Goal: Use online tool/utility: Utilize a website feature to perform a specific function

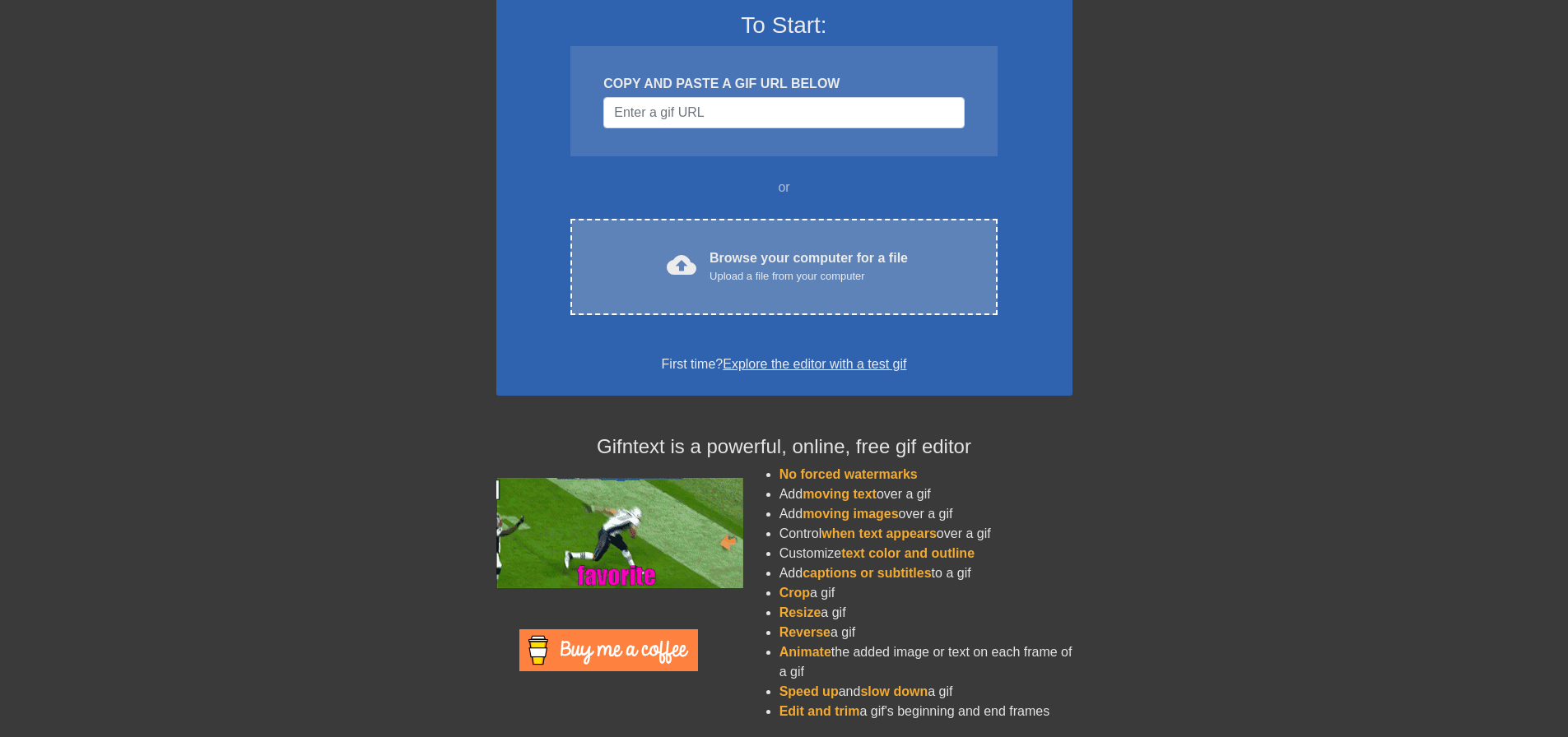
scroll to position [141, 0]
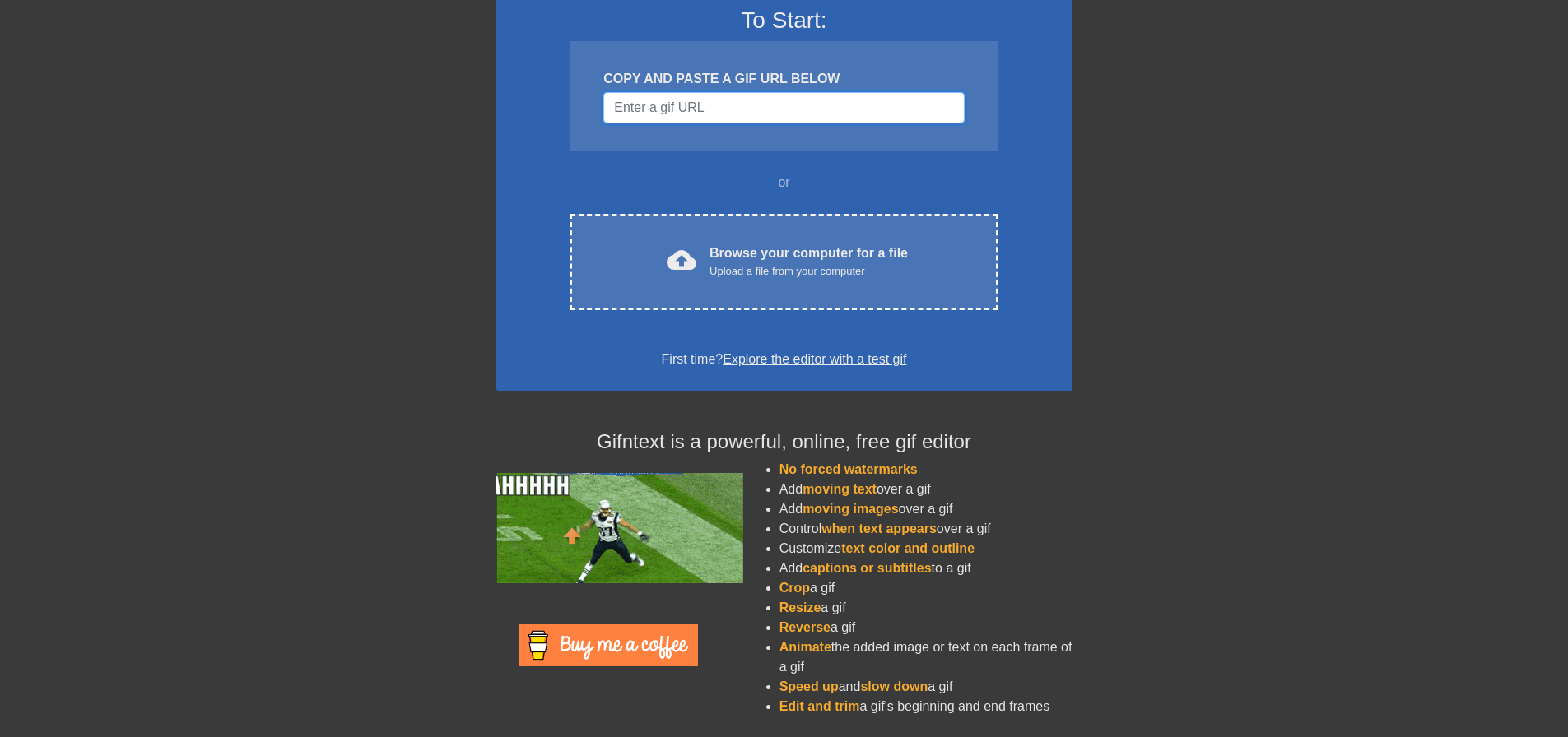
click at [687, 110] on input "Username" at bounding box center [784, 108] width 361 height 31
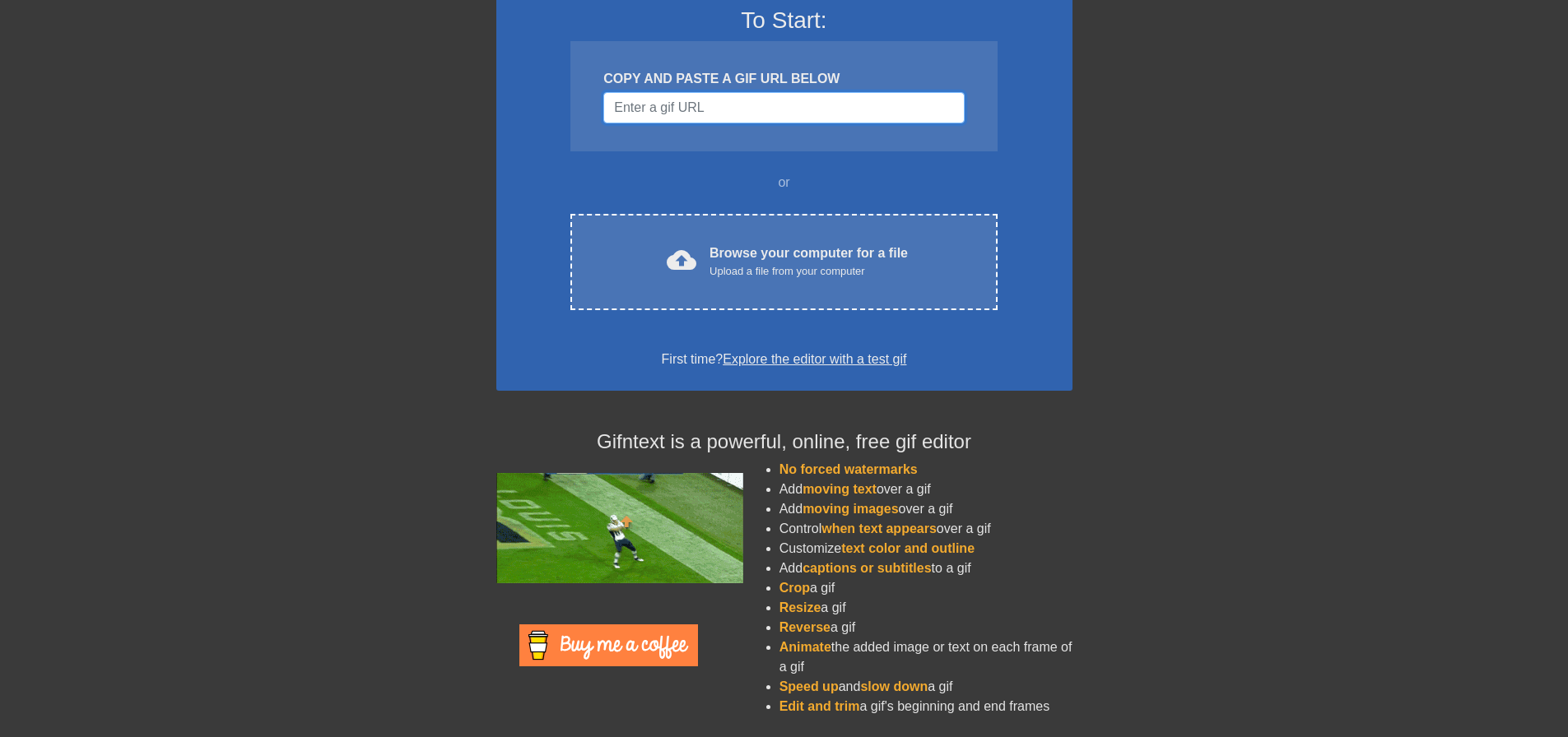
paste input "d"
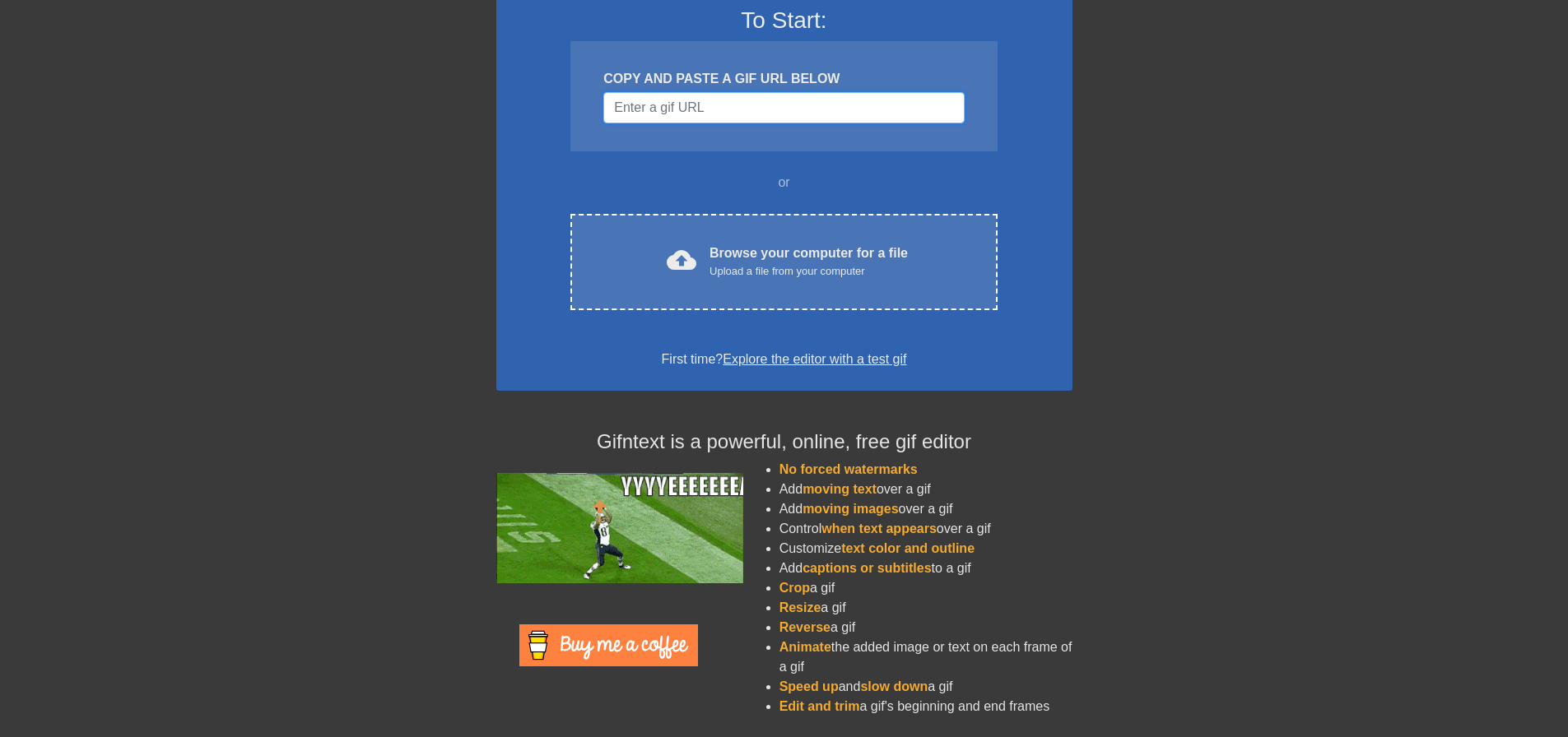
click at [702, 95] on input "Username" at bounding box center [784, 108] width 361 height 31
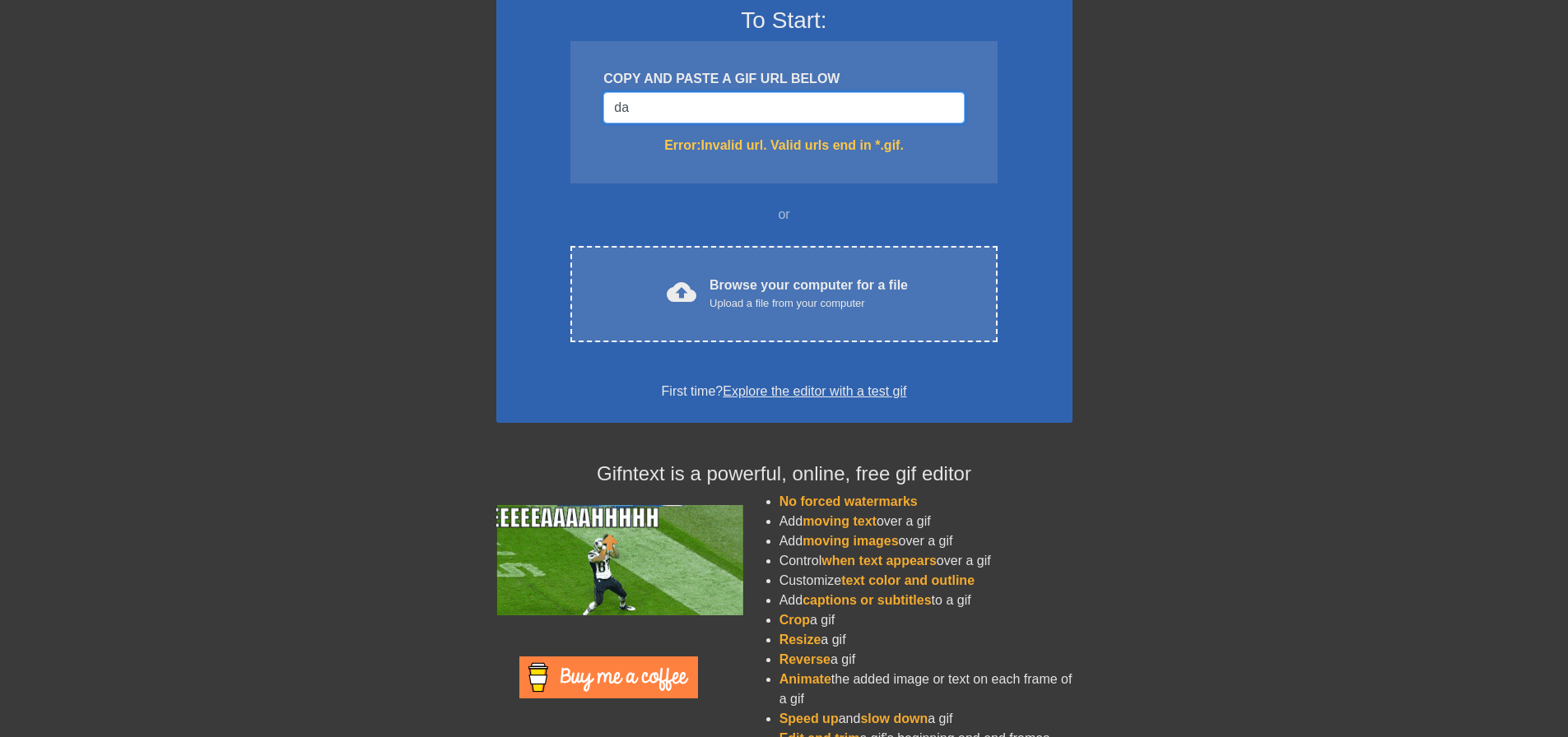
type input "d"
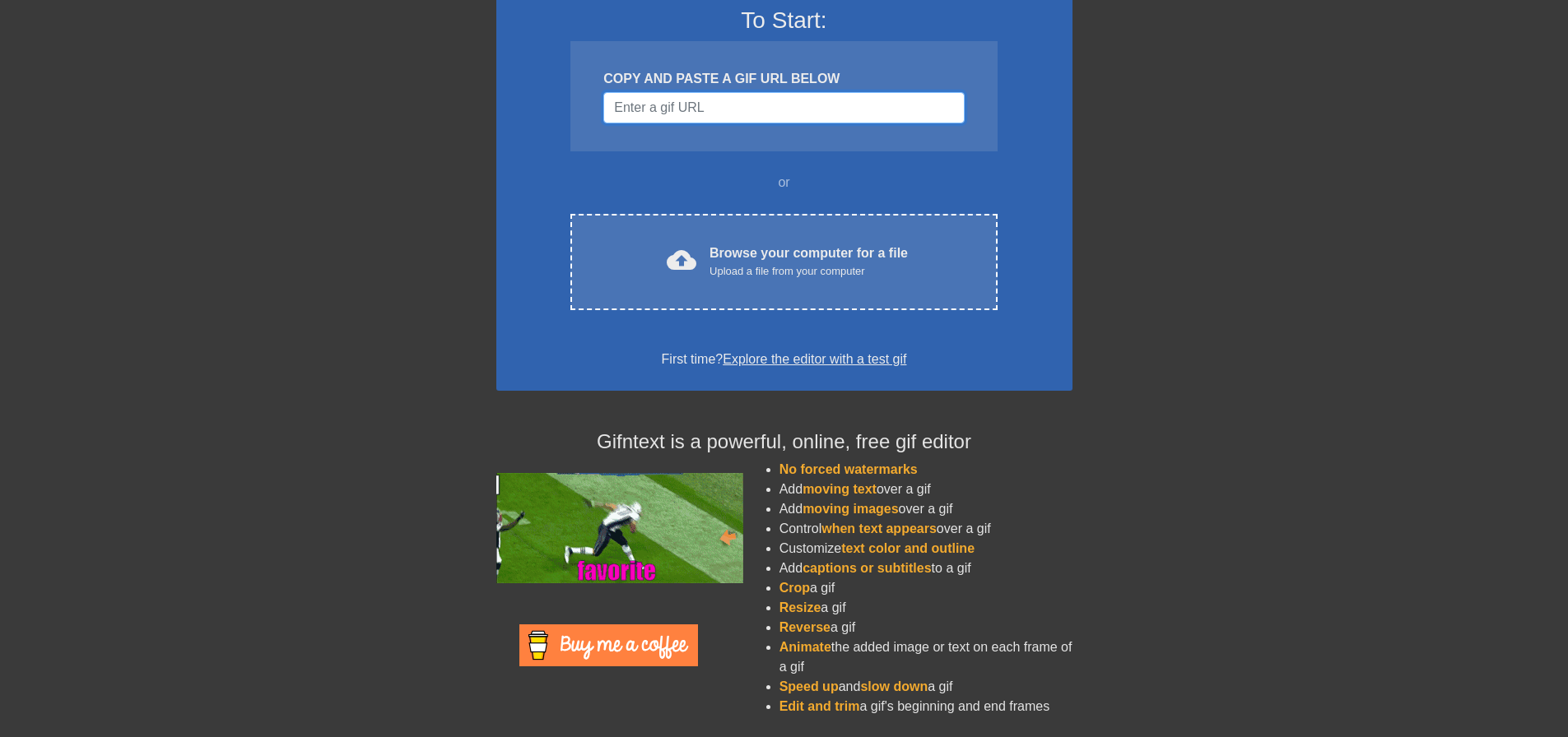
click at [671, 116] on input "Username" at bounding box center [784, 108] width 361 height 31
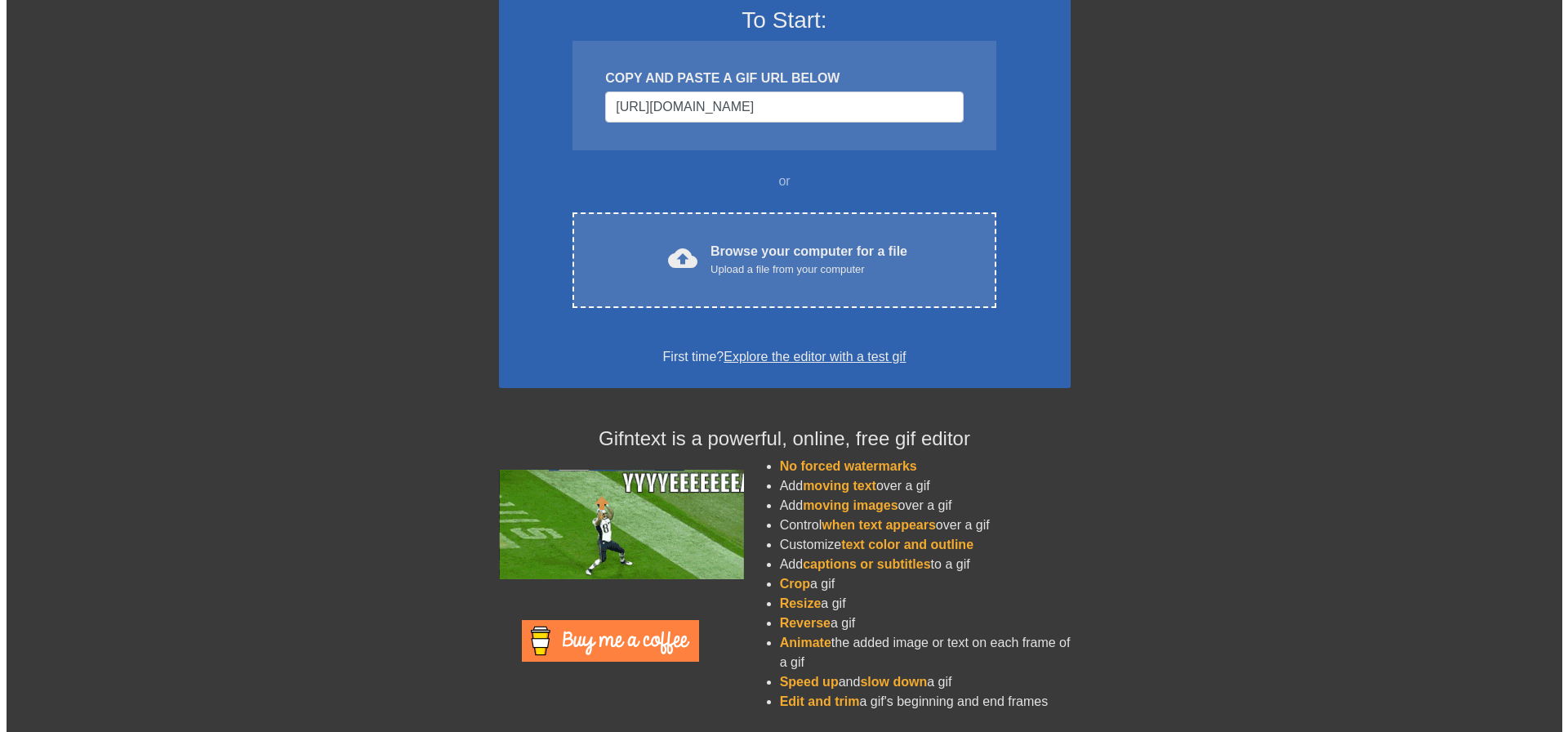
scroll to position [0, 0]
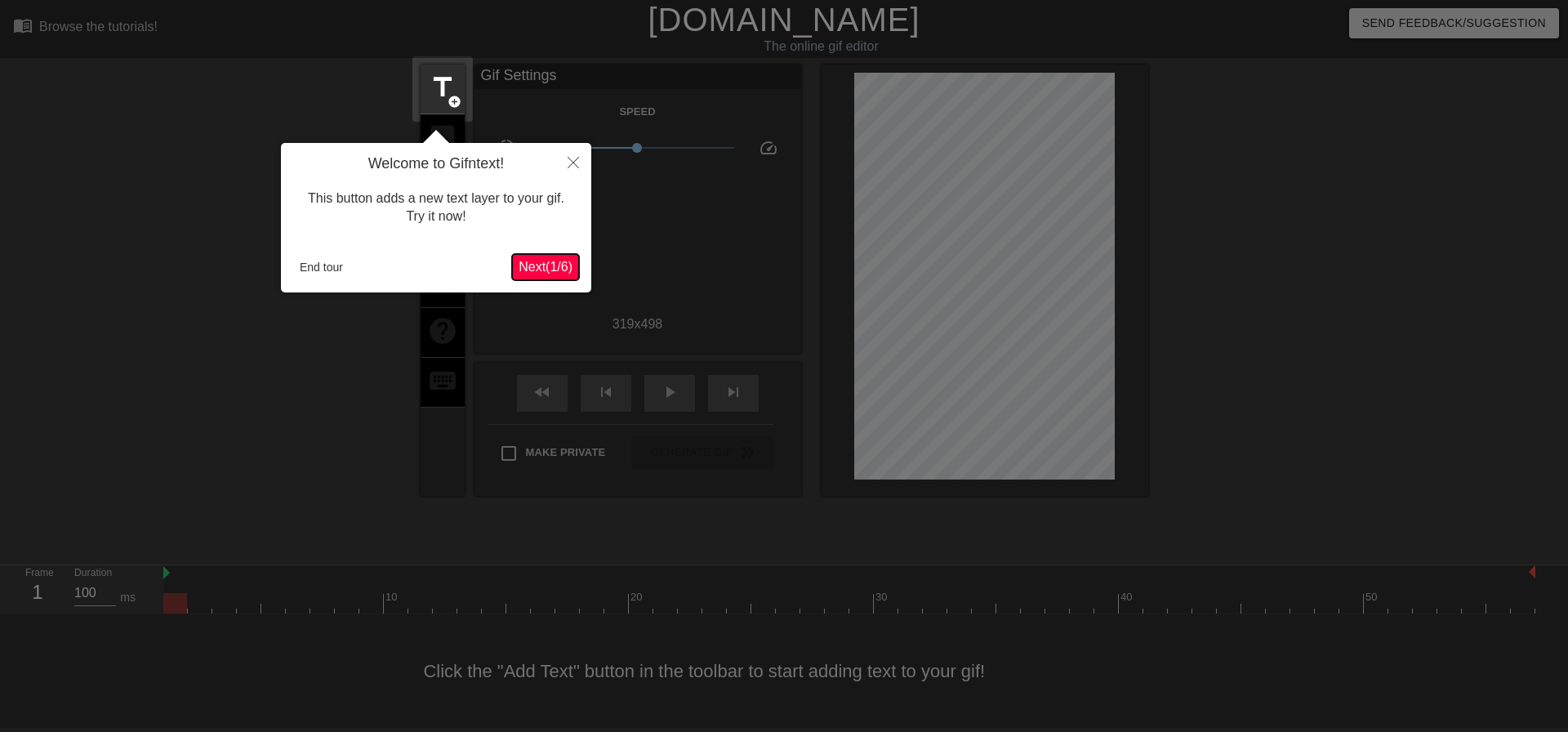
click at [544, 267] on span "Next ( 1 / 6 )" at bounding box center [545, 267] width 54 height 14
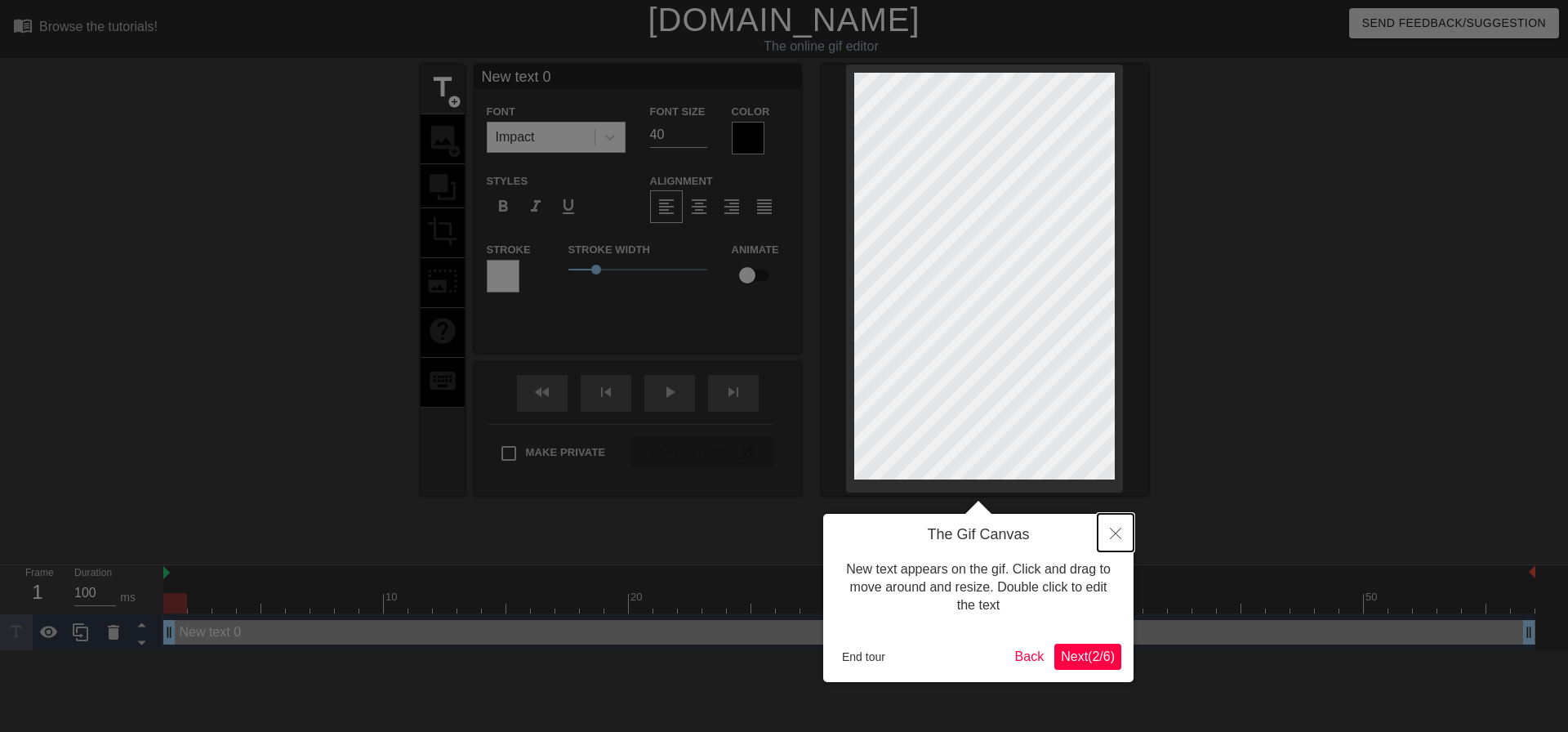
click at [1112, 532] on icon "Close" at bounding box center [1116, 533] width 12 height 12
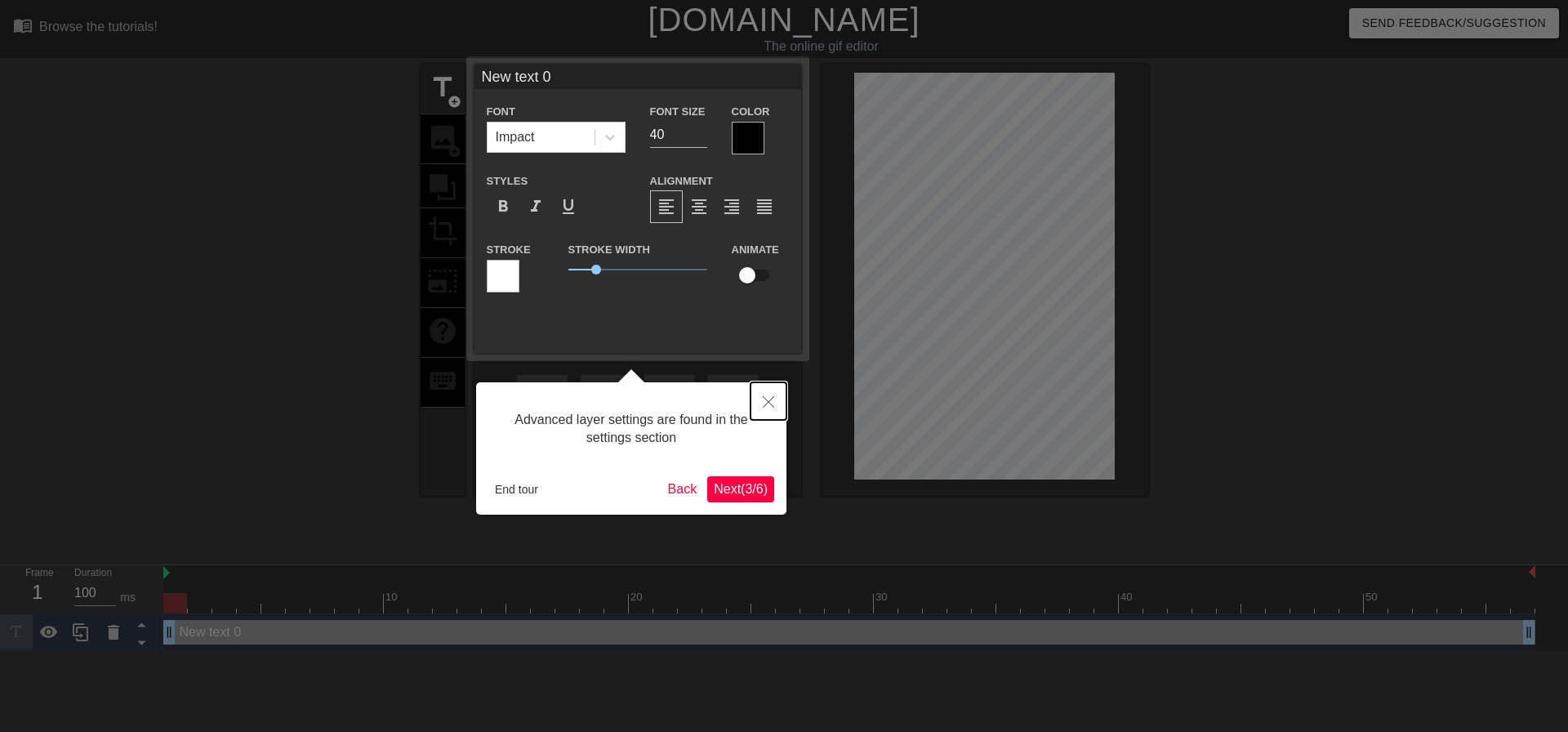
click at [770, 399] on icon "Close" at bounding box center [769, 402] width 12 height 12
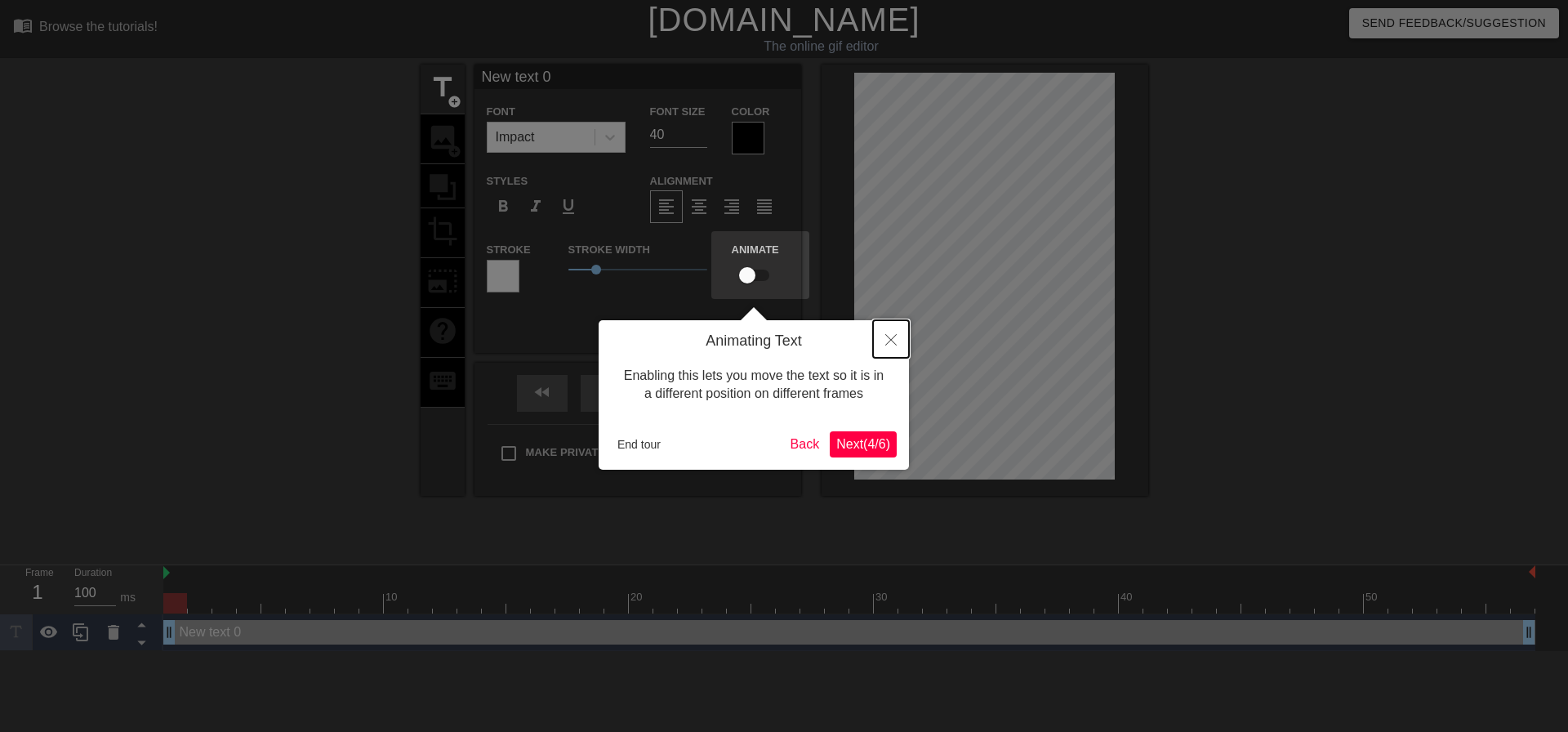
click at [907, 334] on button "Close" at bounding box center [891, 339] width 36 height 38
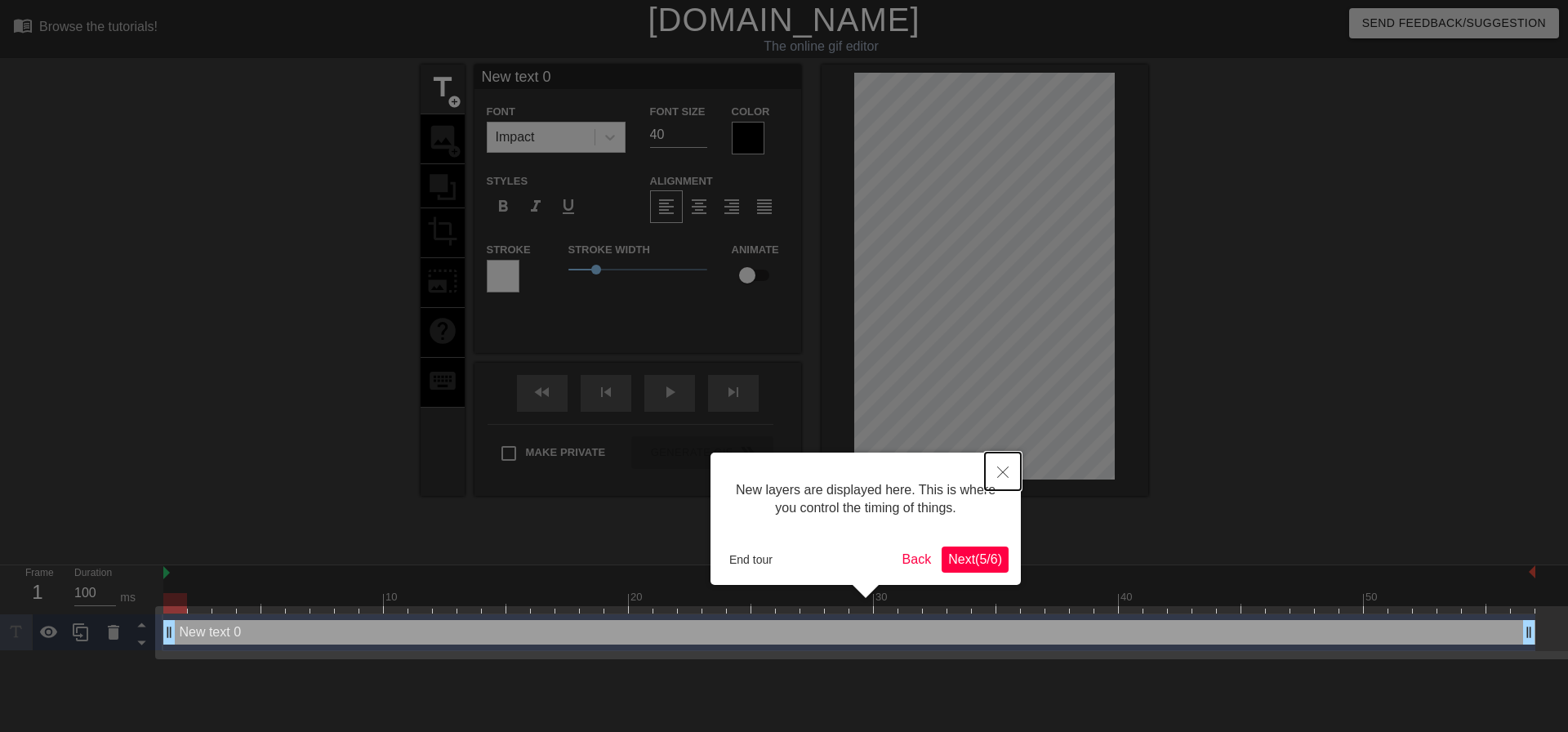
click at [996, 473] on button "Close" at bounding box center [1003, 471] width 36 height 38
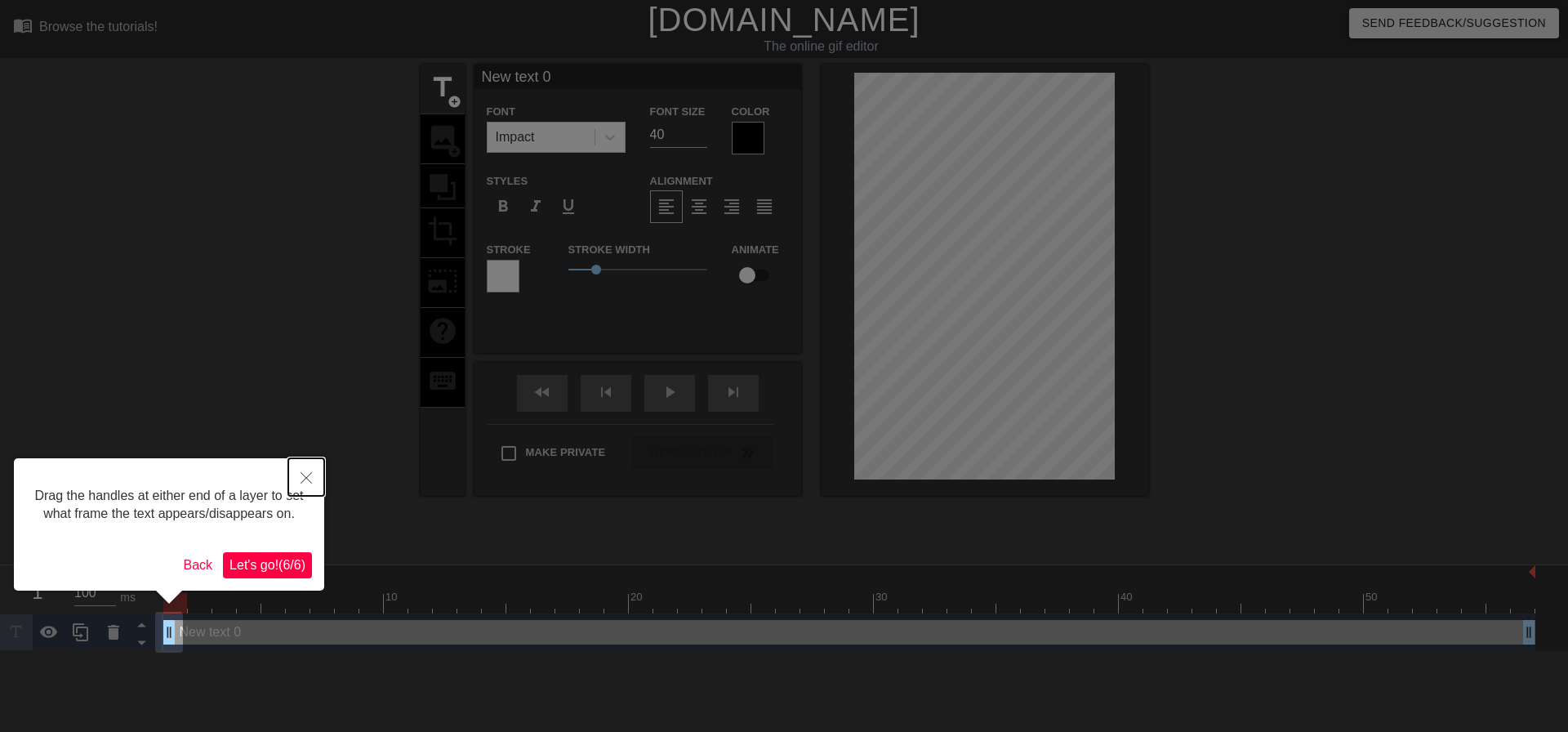
click at [308, 473] on icon "Close" at bounding box center [307, 478] width 12 height 12
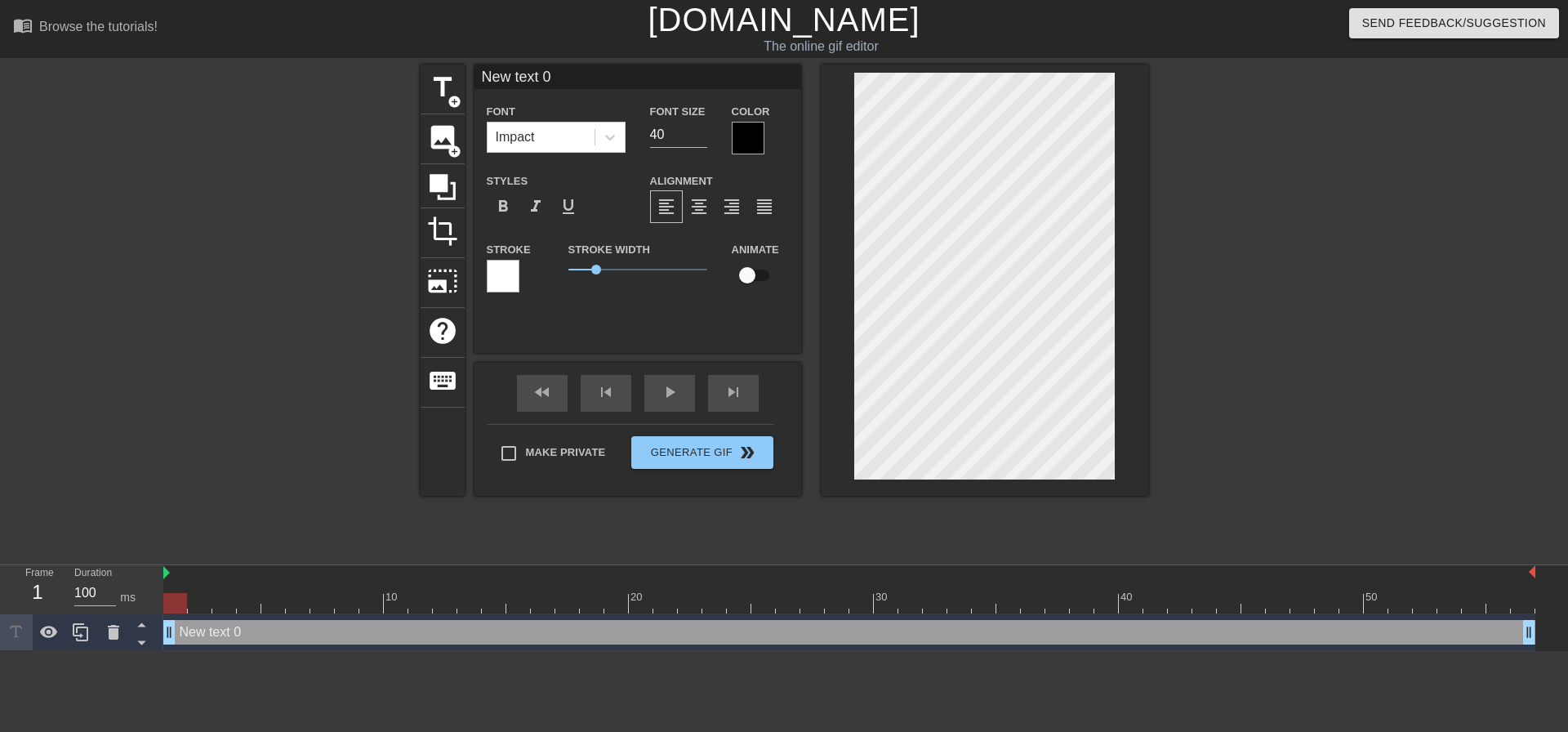
scroll to position [2, 3]
type input "R"
type textarea "R"
type input "Re"
type textarea "Re"
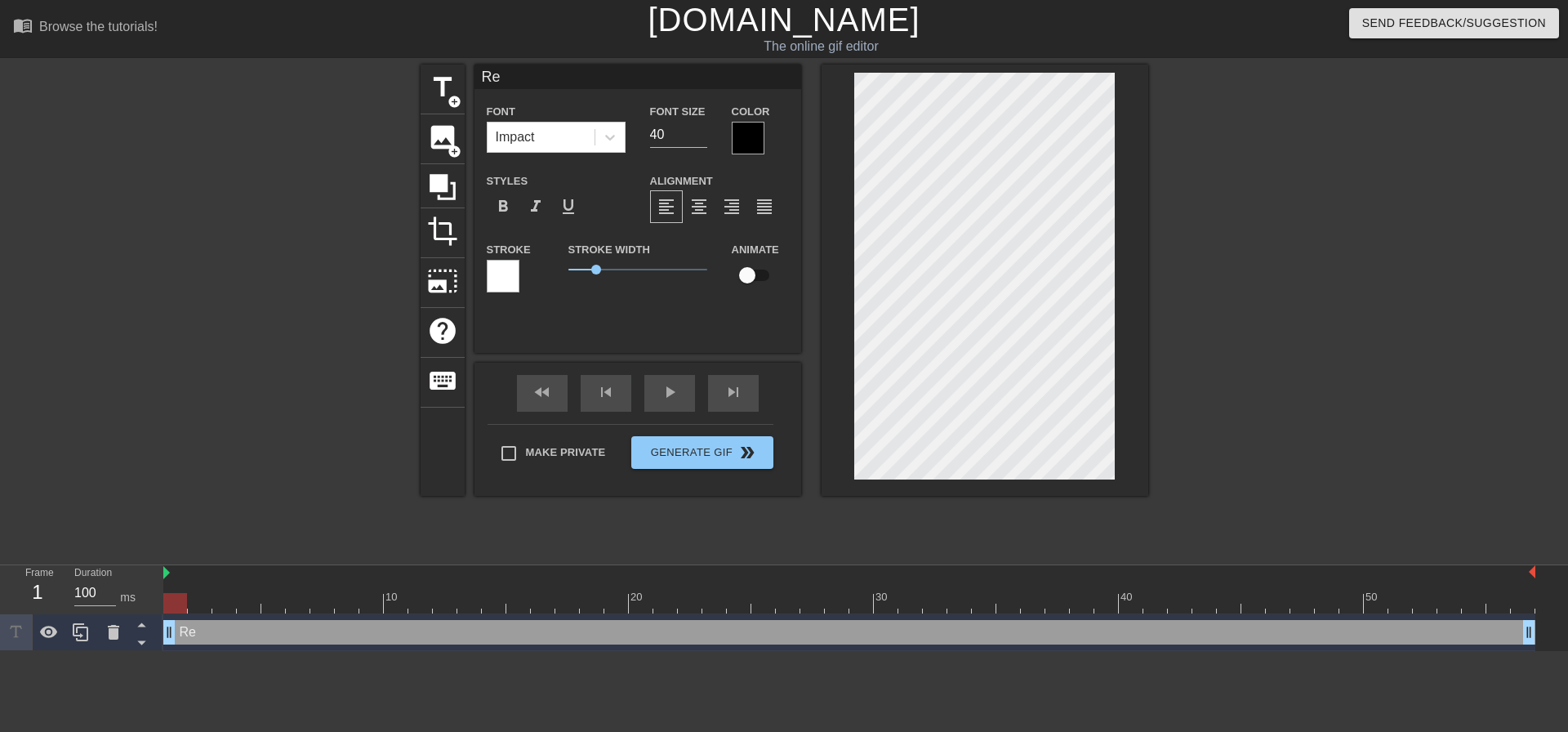
type input "Rea"
type textarea "Rea"
type input "Read"
type textarea "Read"
type input "Rea"
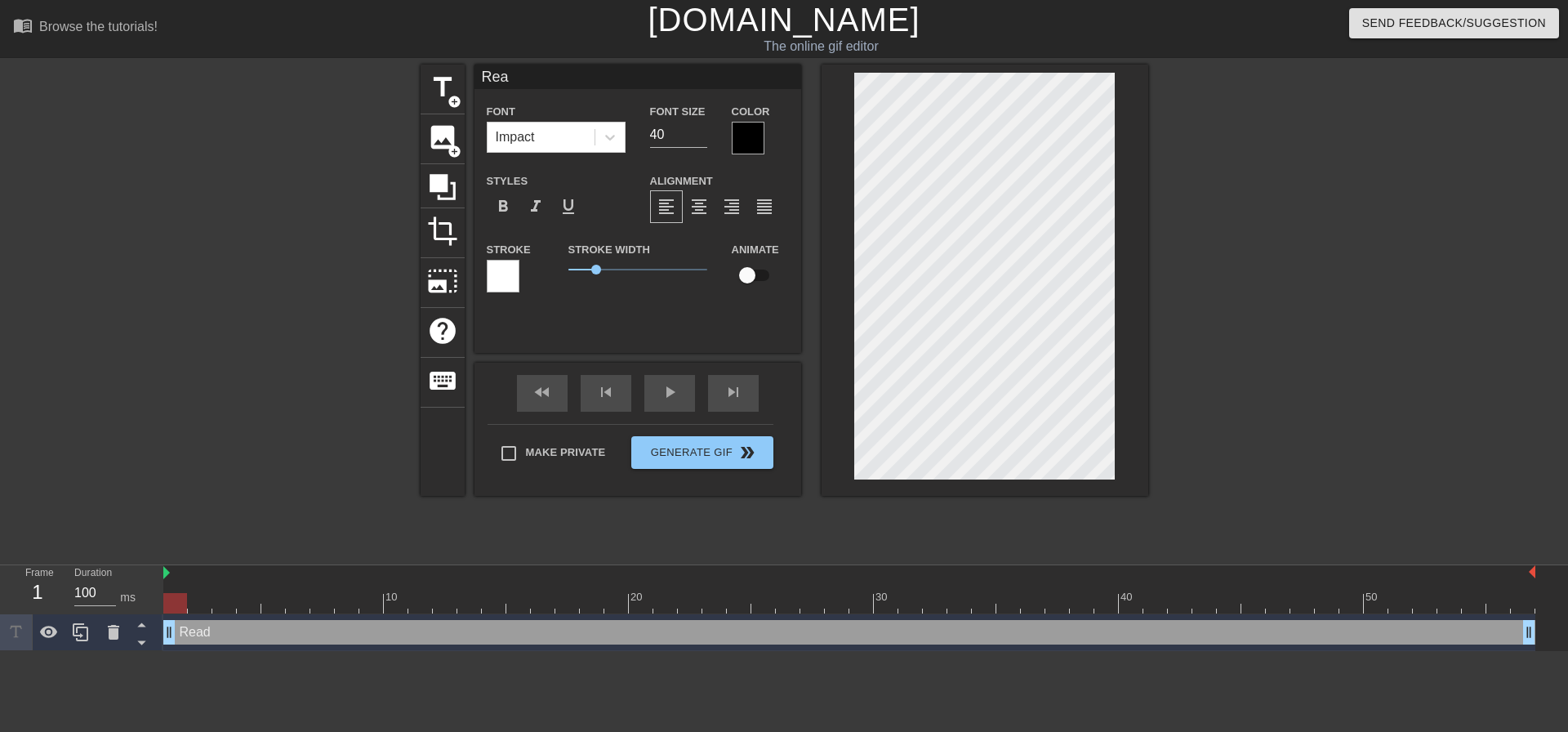
type textarea "Rea"
type input "Re"
type textarea "Re"
type input "R"
type textarea "R"
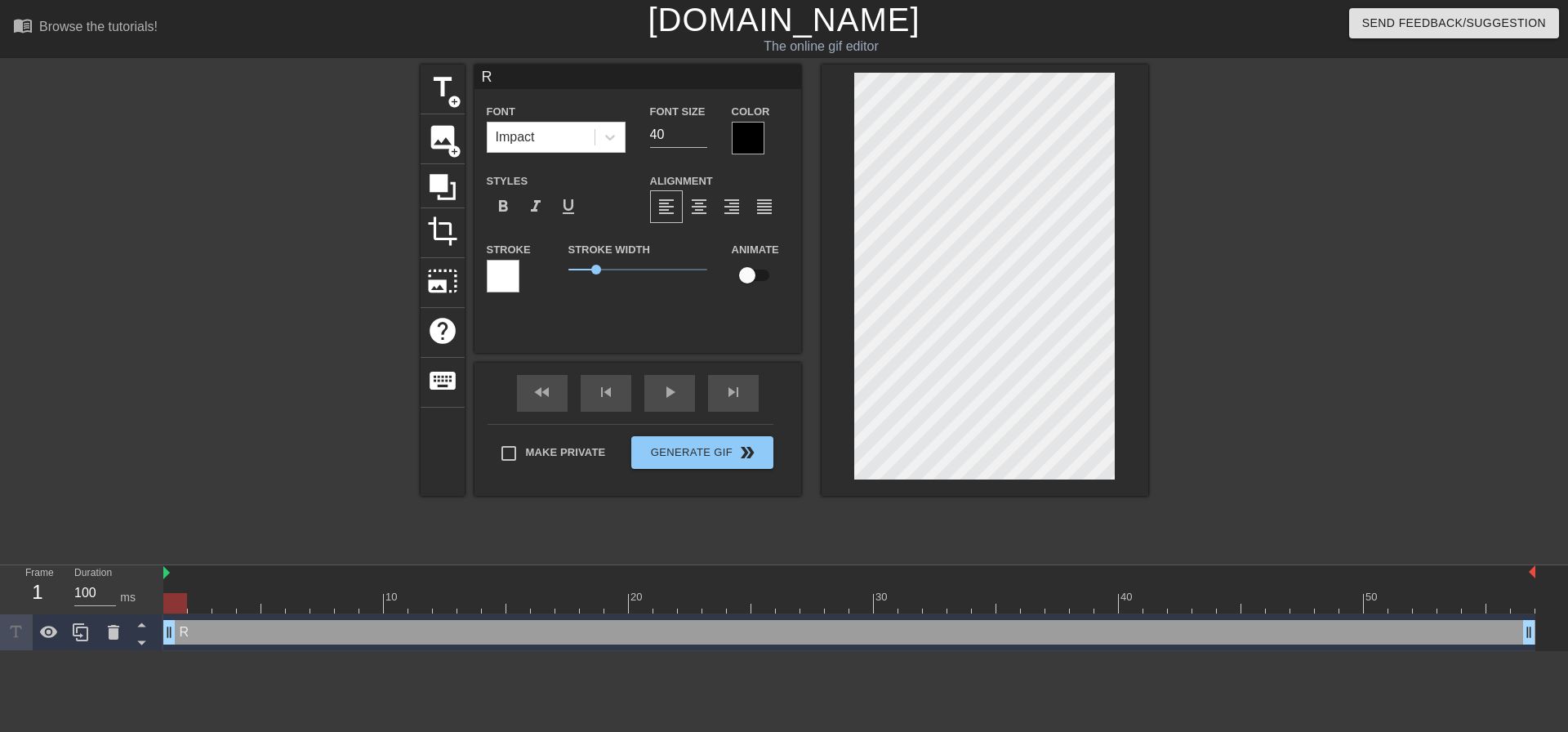
type input "RE"
type textarea "RE"
type input "REA"
type textarea "REA"
type input "READ"
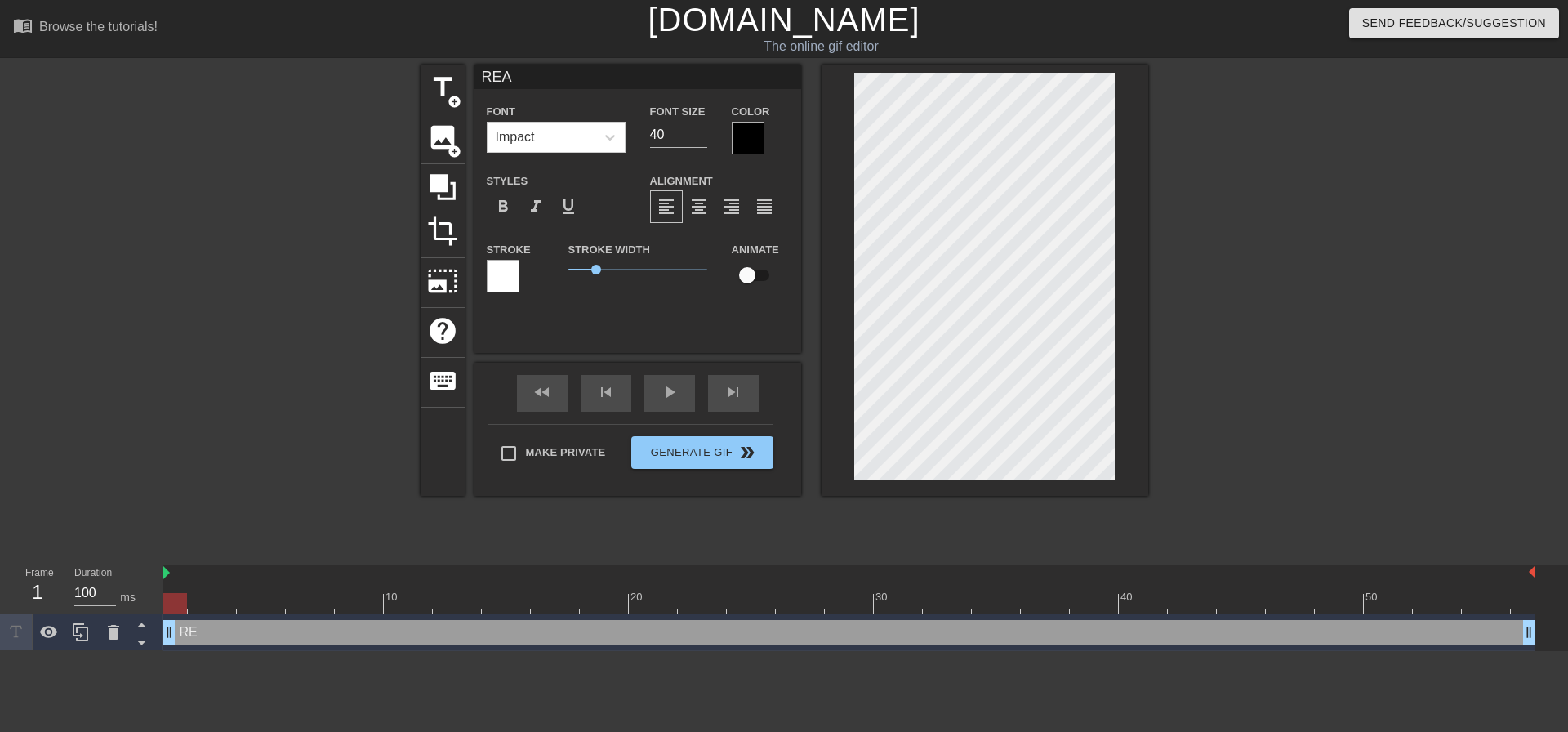
type textarea "READ"
type input "READ"
type textarea "READ"
type input "READ T"
type textarea "READ T"
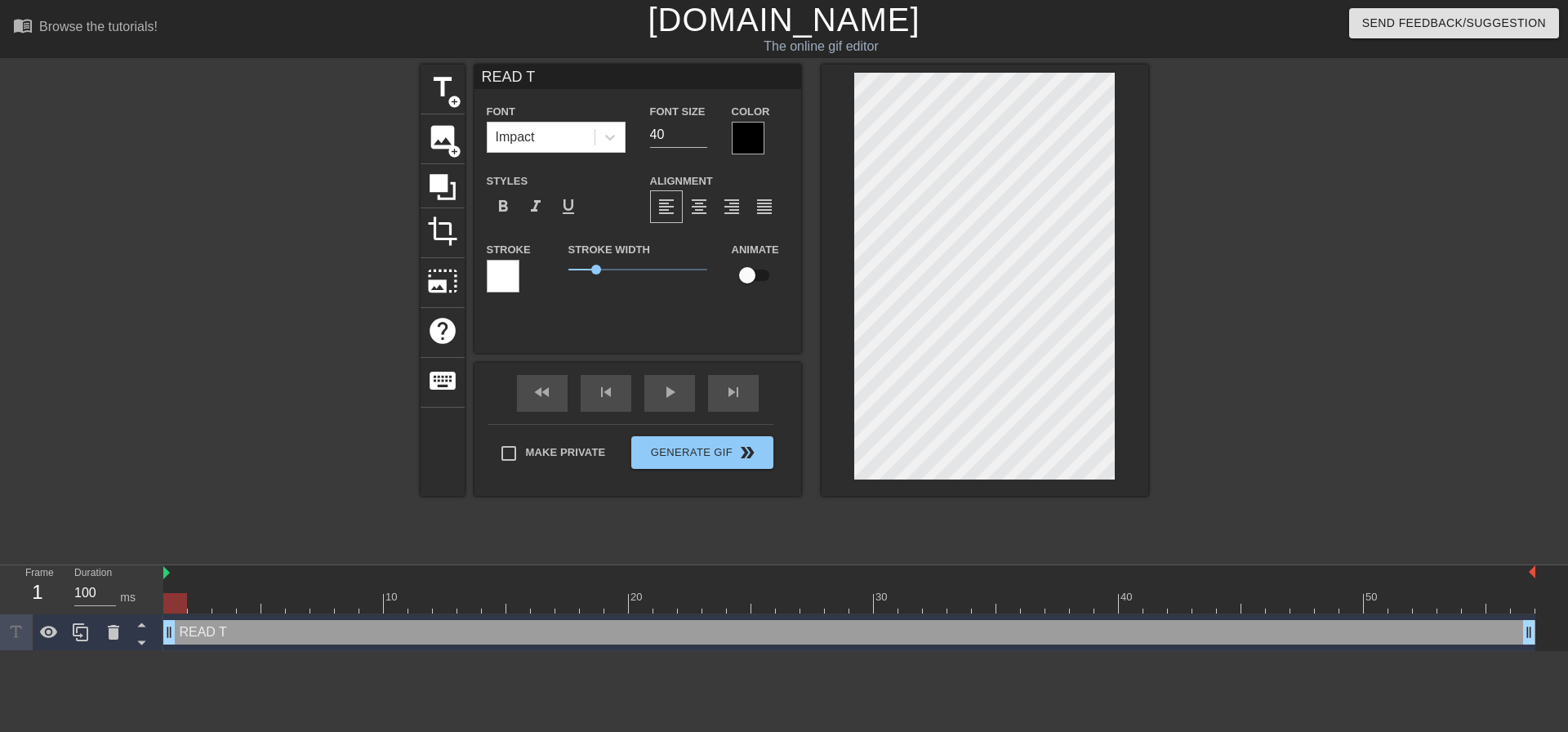
type input "READ TH"
type textarea "READ TH"
type input "READ THE"
type textarea "READ THE"
type input "READ THE"
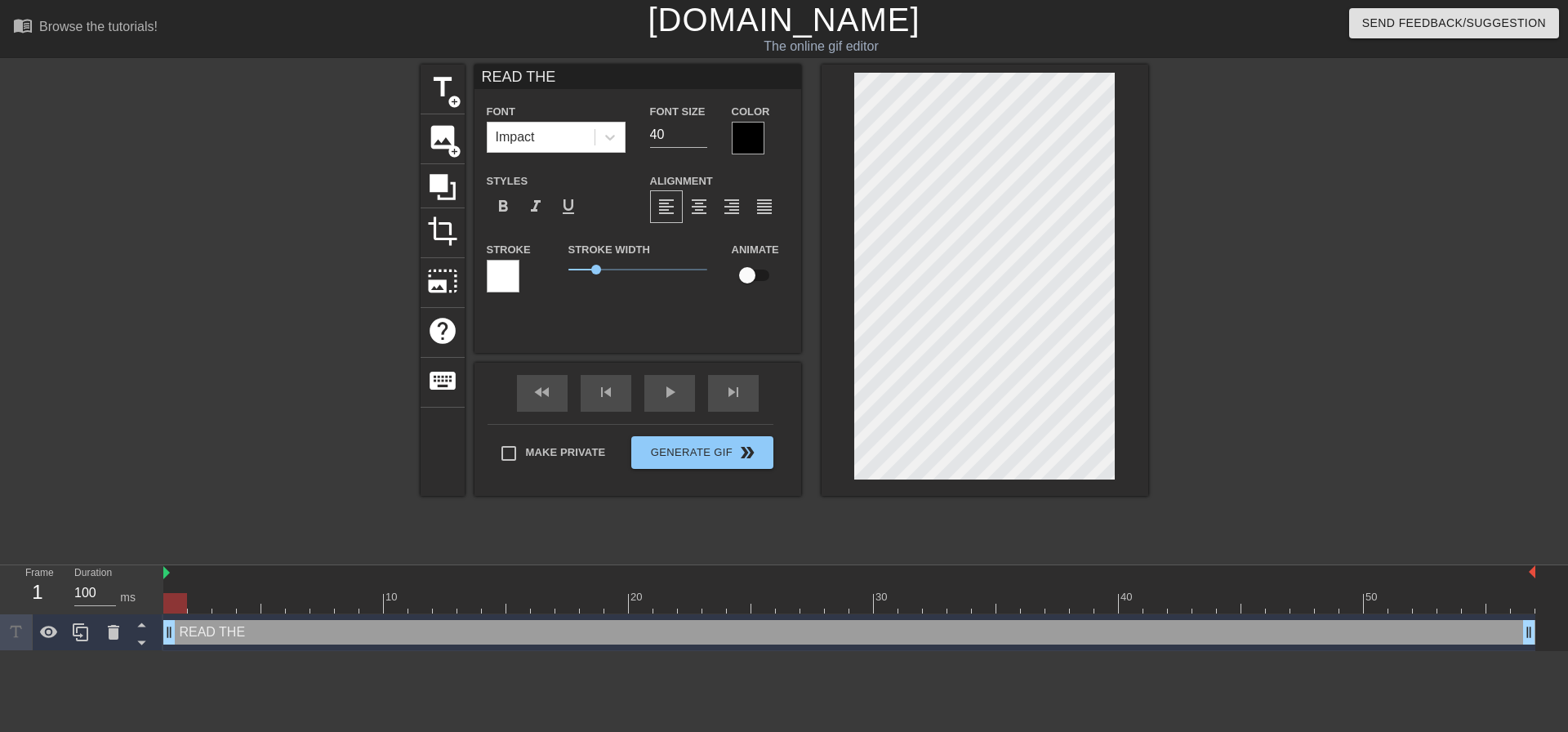
type textarea "READ THE"
type input "READ THE R"
type textarea "READ THE R"
type input "READ THE RO"
type textarea "READ THE RO"
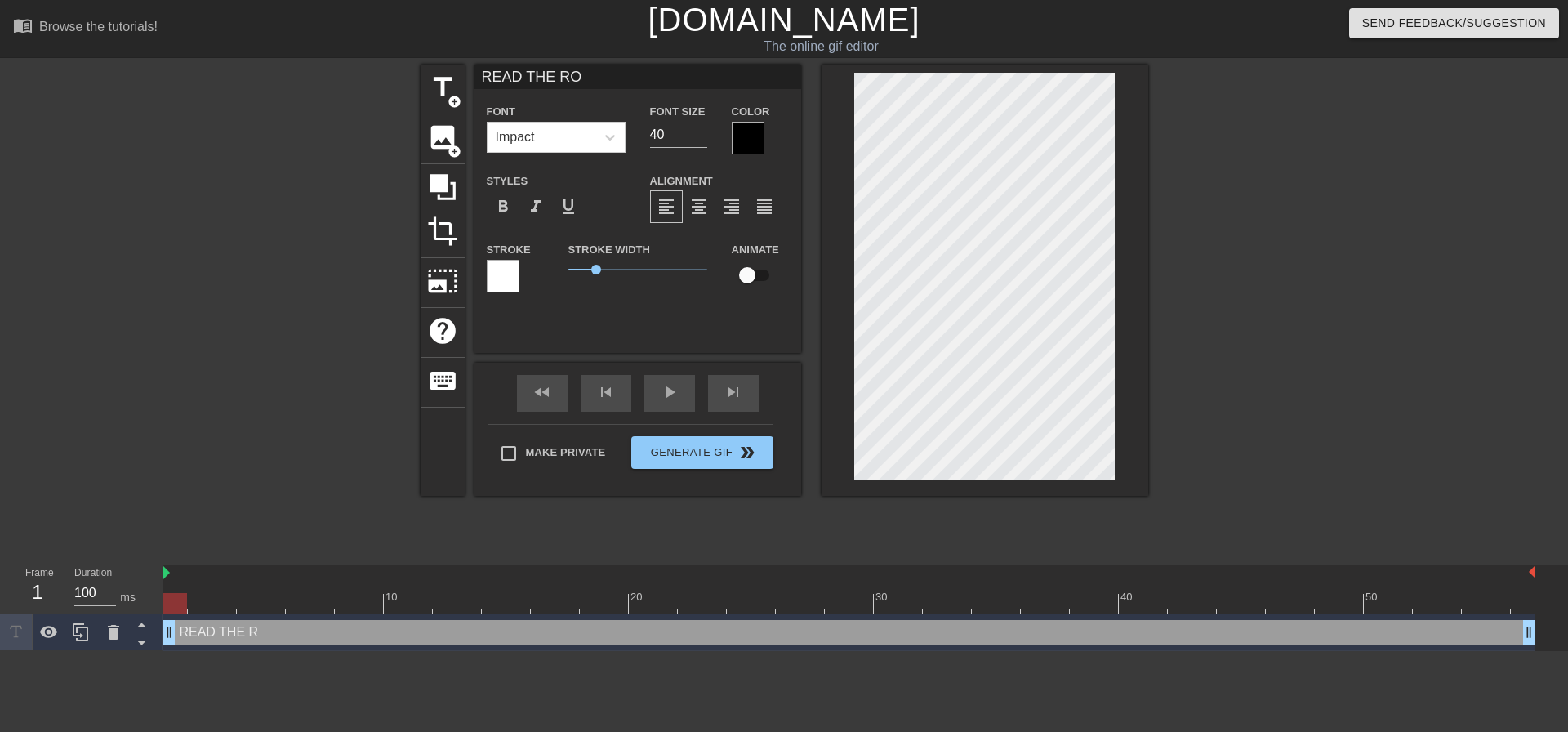
type input "READ THE ROO"
type textarea "READ THE ROO"
type input "READ THE ROOM"
type textarea "READ THE ROOM"
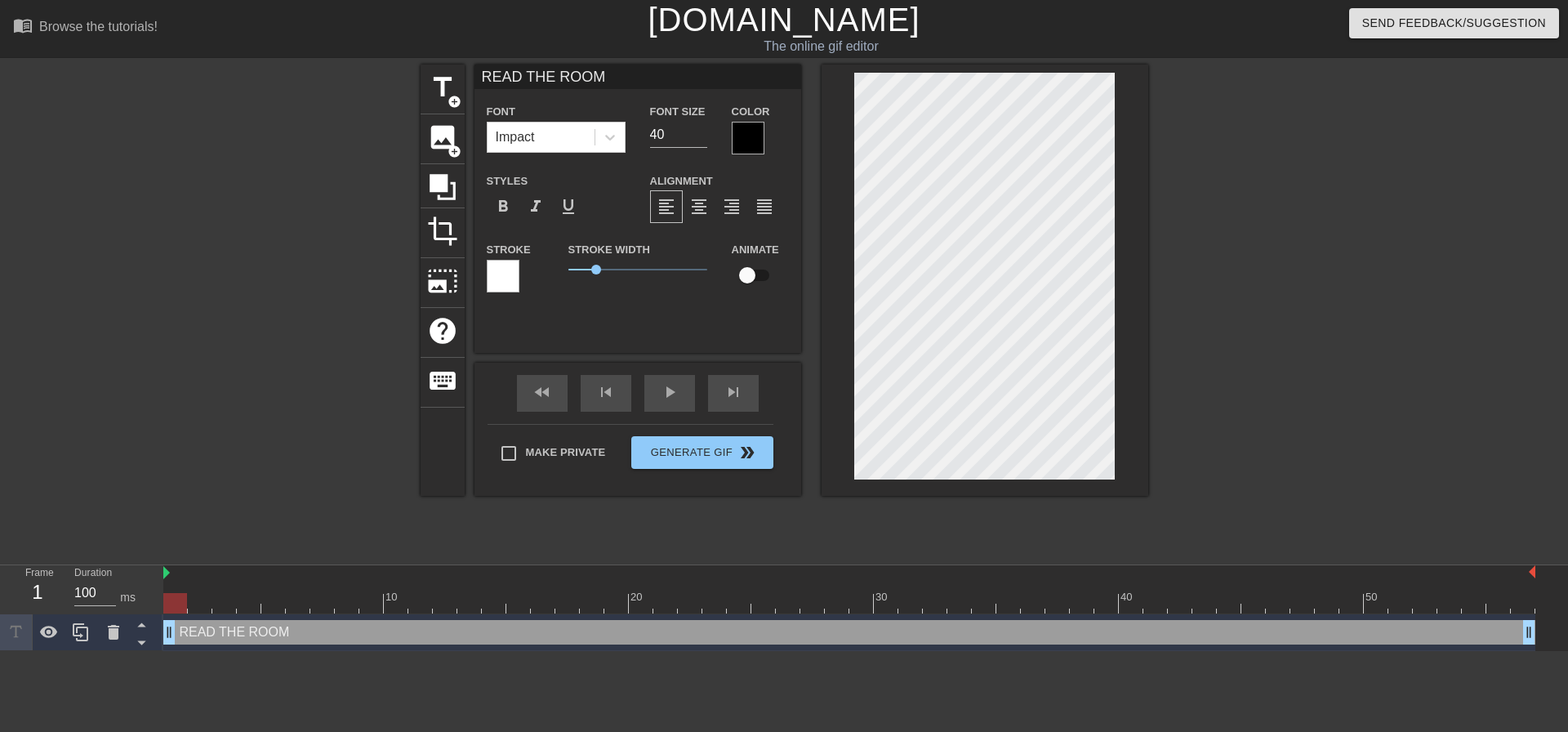
type input "READ THE ROO"
type textarea "READ THE ROO"
type input "READ THE RO"
type textarea "READ THE RO"
type input "READ THE R"
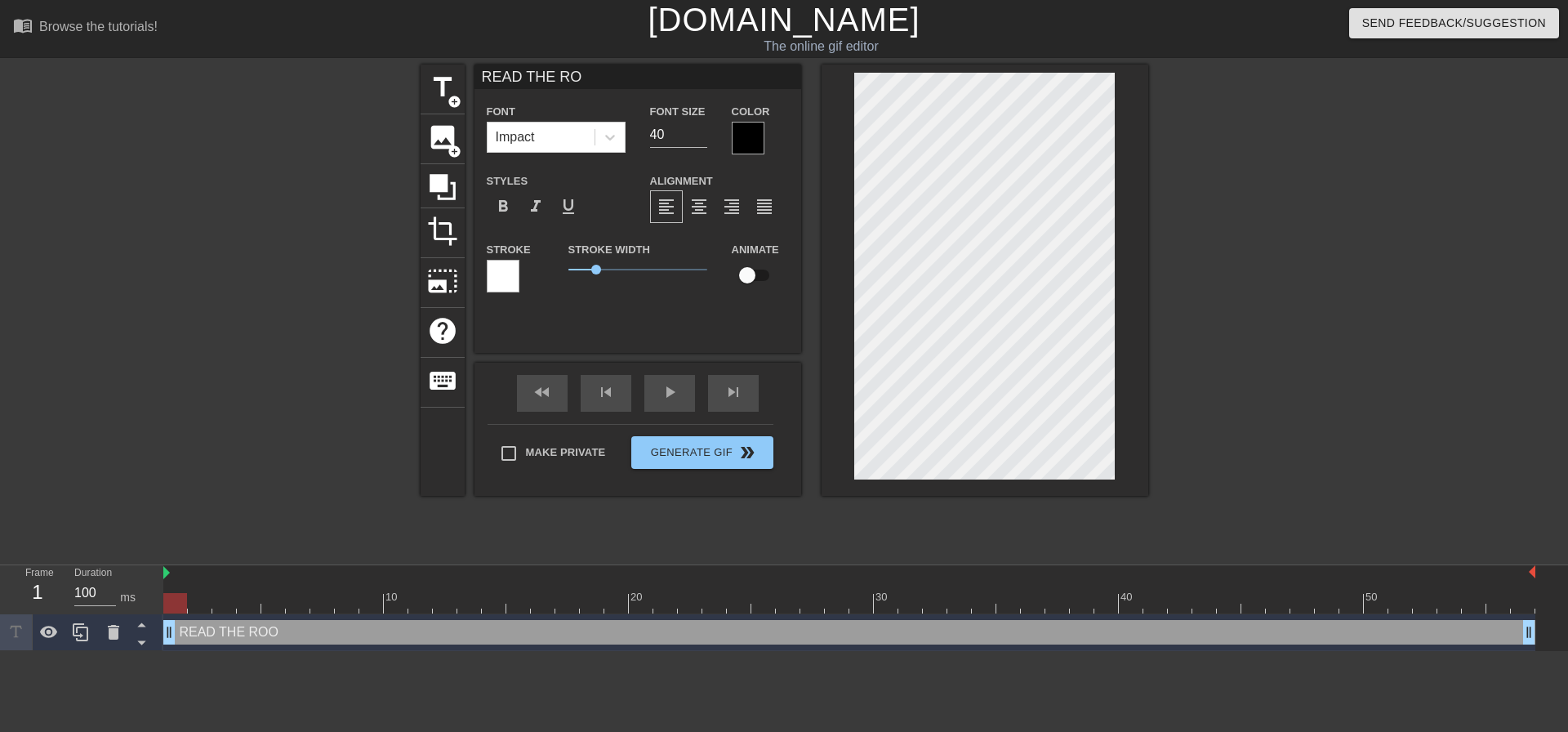
type textarea "READ THE R"
type input "READ THE"
type textarea "READ THE"
type input "READ THE"
type textarea "READ THE"
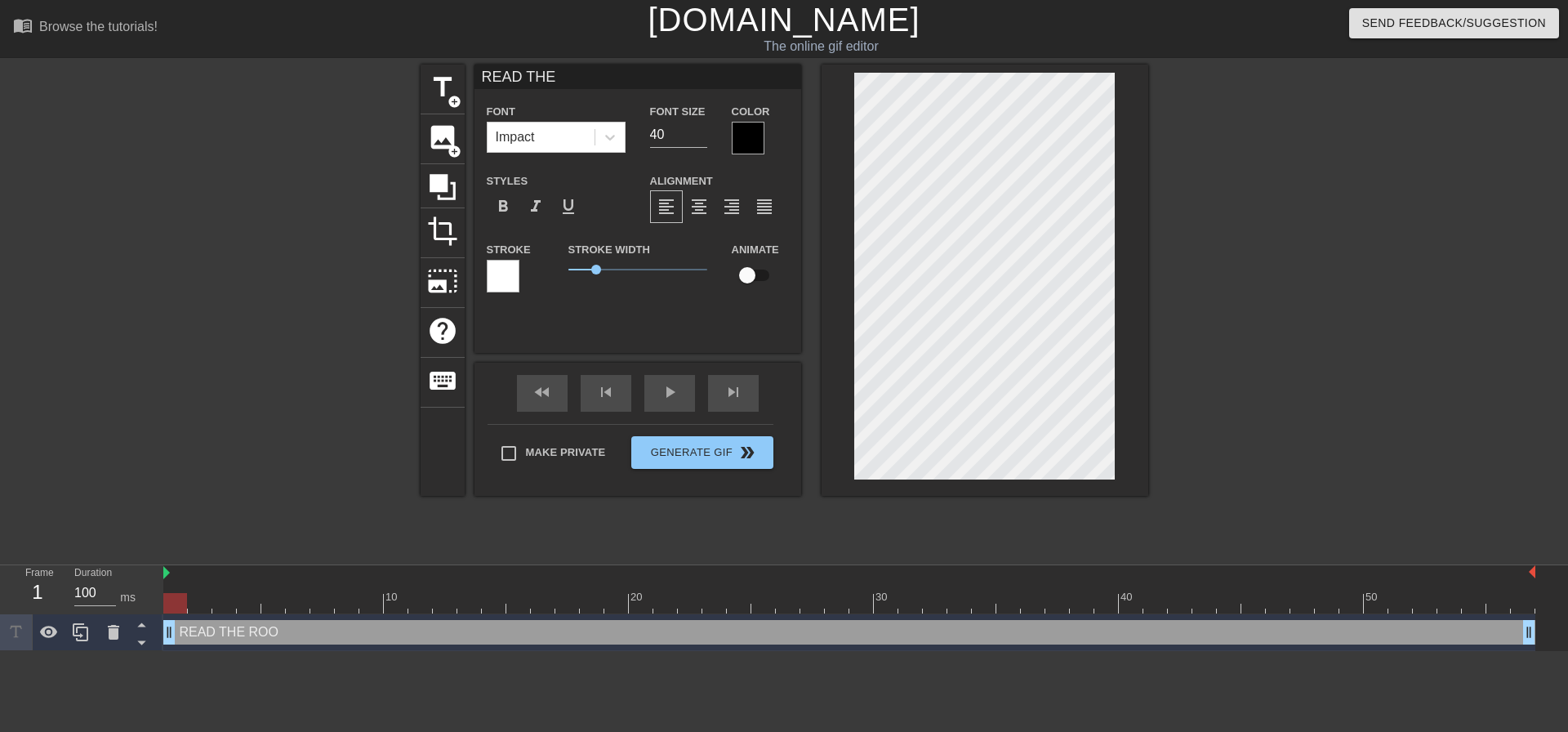
type input "READ TH"
type textarea "READ TH"
type input "READ T"
type textarea "READ T"
type input "READ"
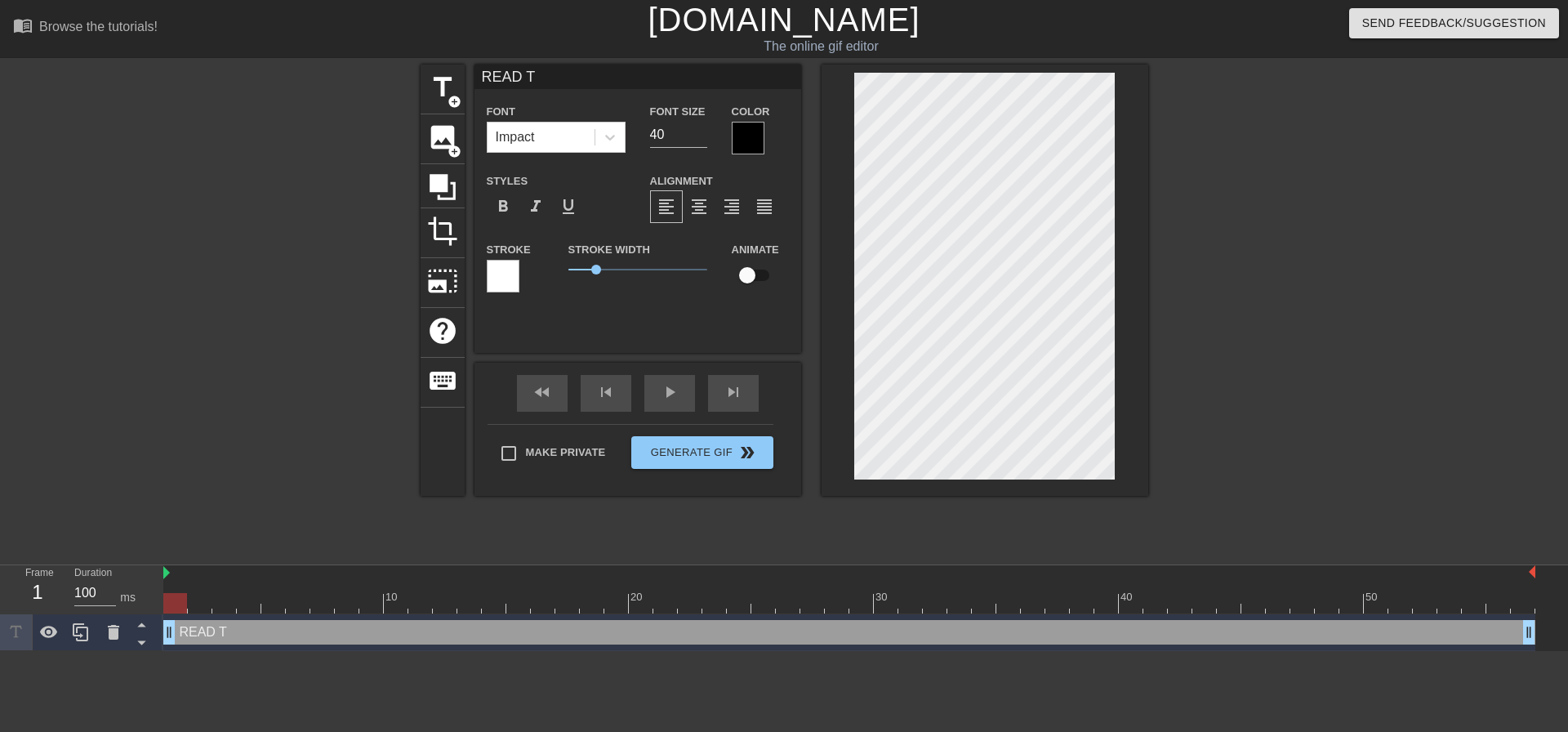
type textarea "READ"
type input "READ"
type textarea "READ"
type input "REA"
type textarea "REA"
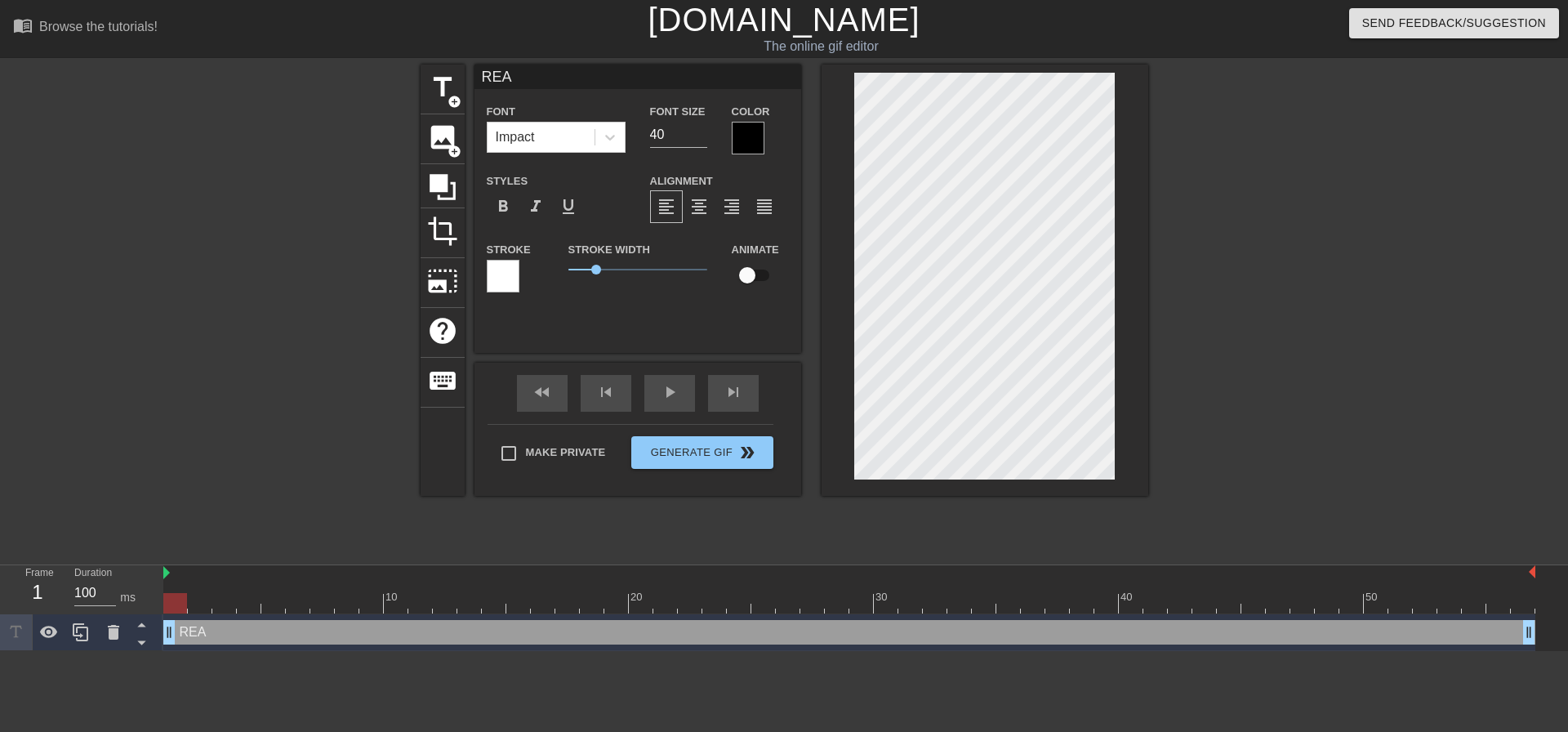
scroll to position [2, 3]
type input "RE"
type textarea "RE"
type input "R"
type textarea "R"
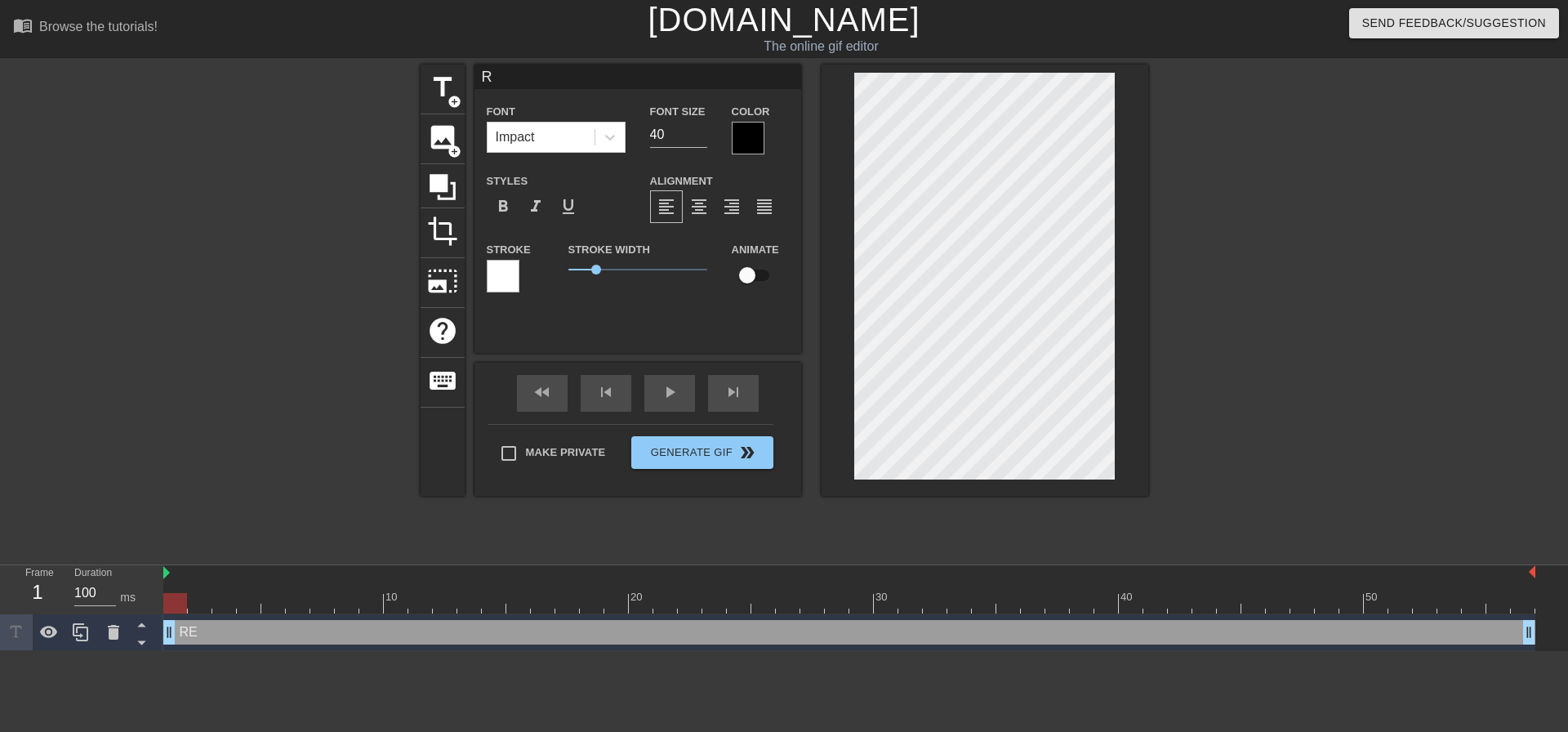
type input "Rr"
type textarea "Rr"
type input "Rre"
type textarea "Rre"
type input "Rrea"
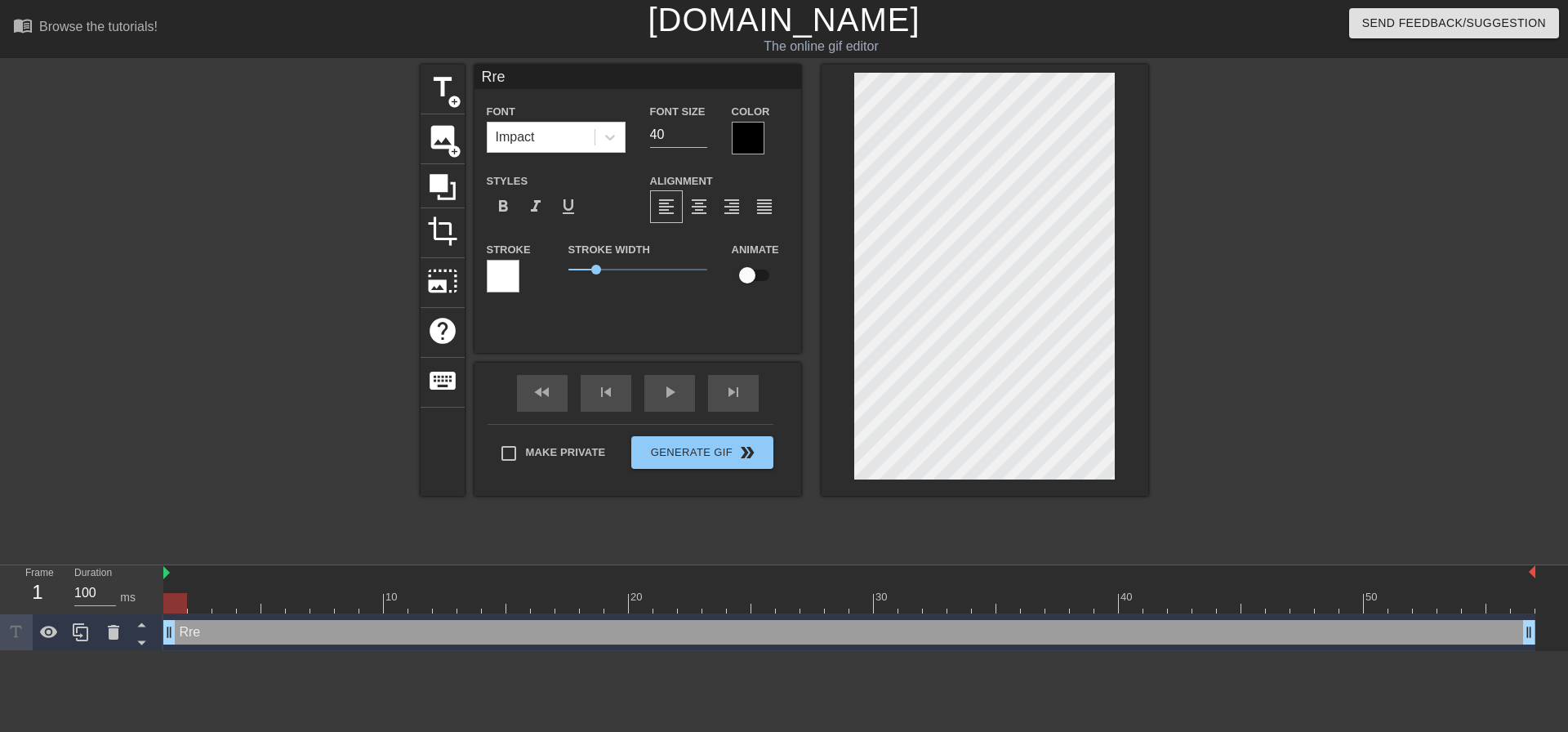
type textarea "Rrea"
type input "Rread"
type textarea "Rread"
type input "Rrea"
type textarea "Rrea"
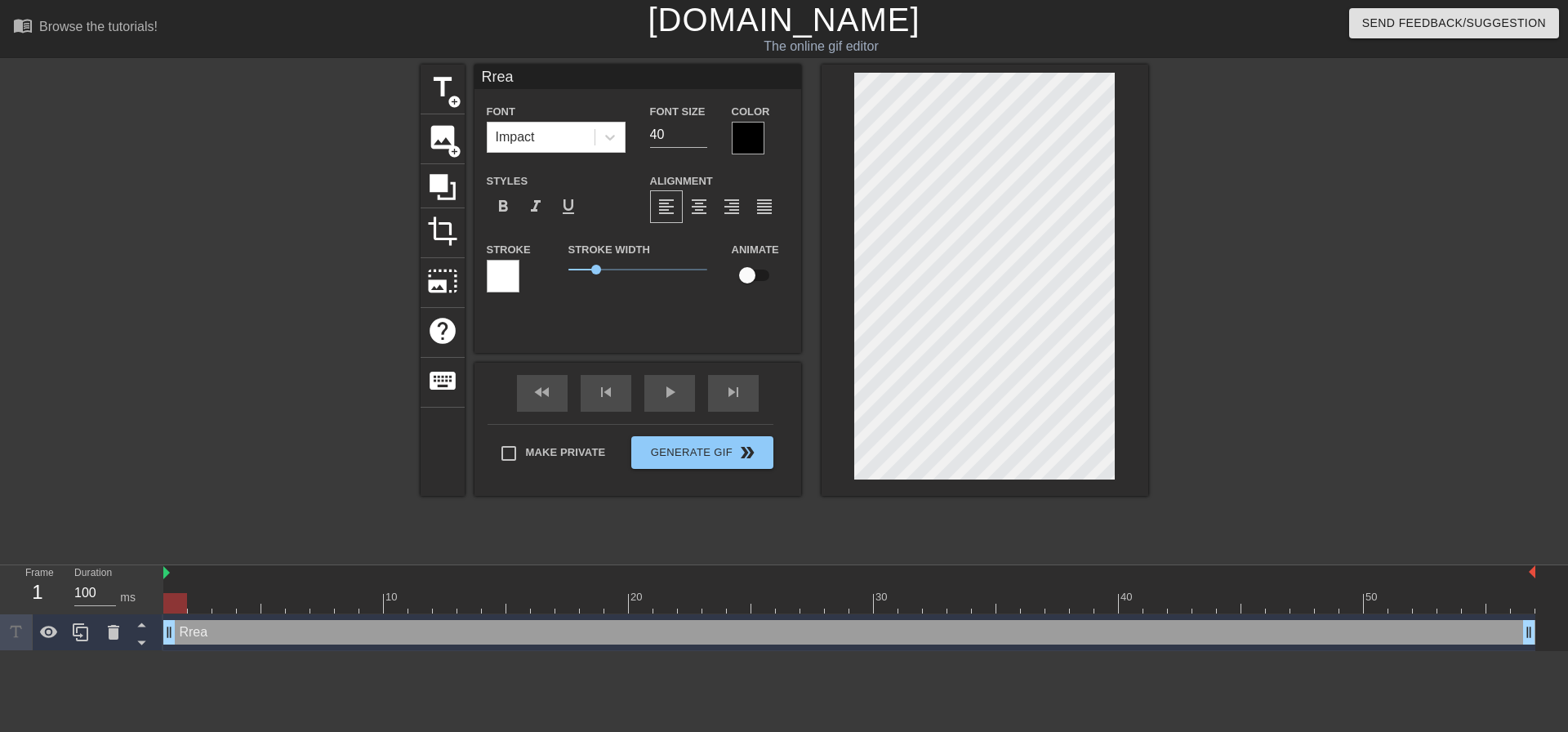
type input "Rre"
type textarea "Rre"
type input "Rr"
type textarea "Rr"
type input "R"
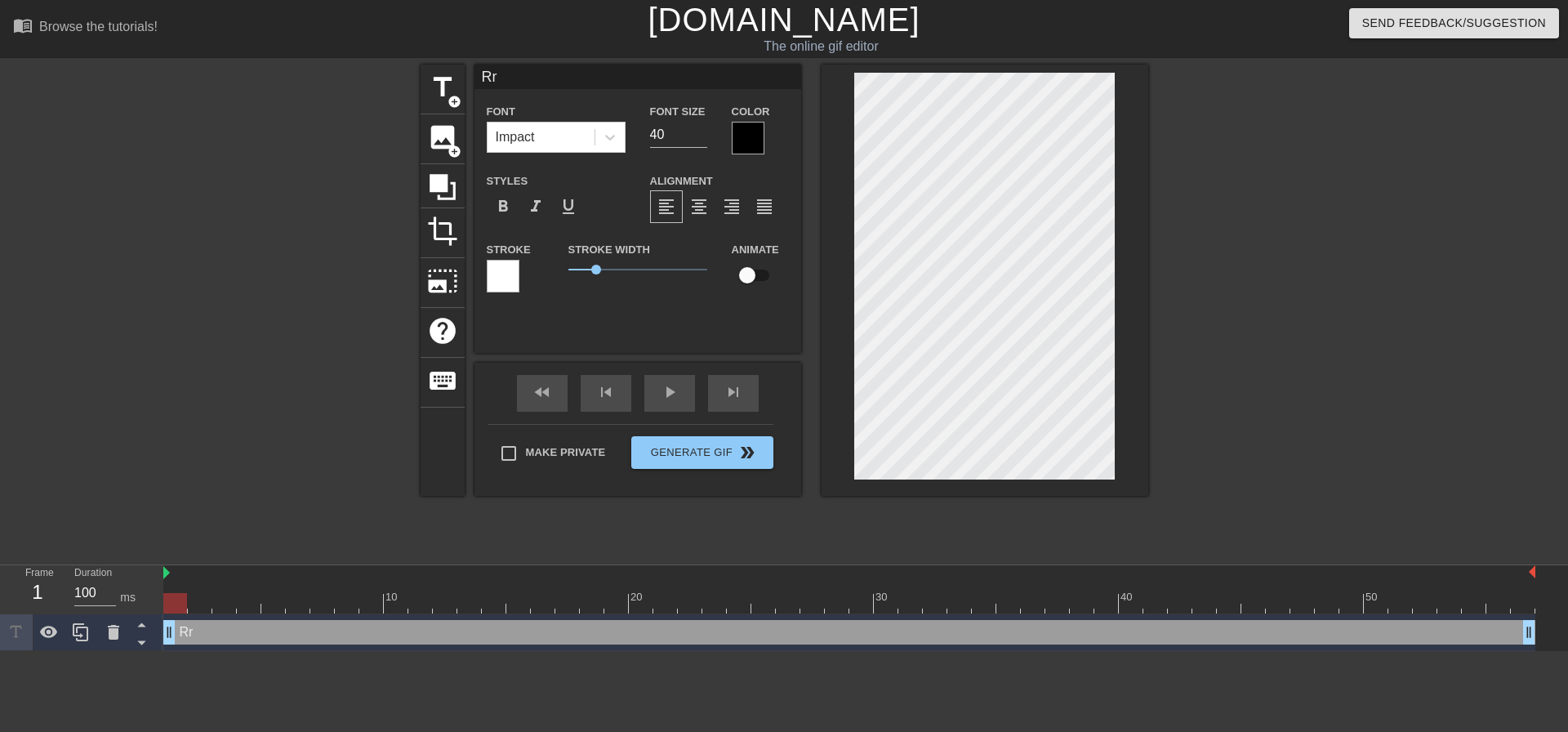
type textarea "R"
type input "Re"
type textarea "Re"
type input "Rea"
type textarea "Rea"
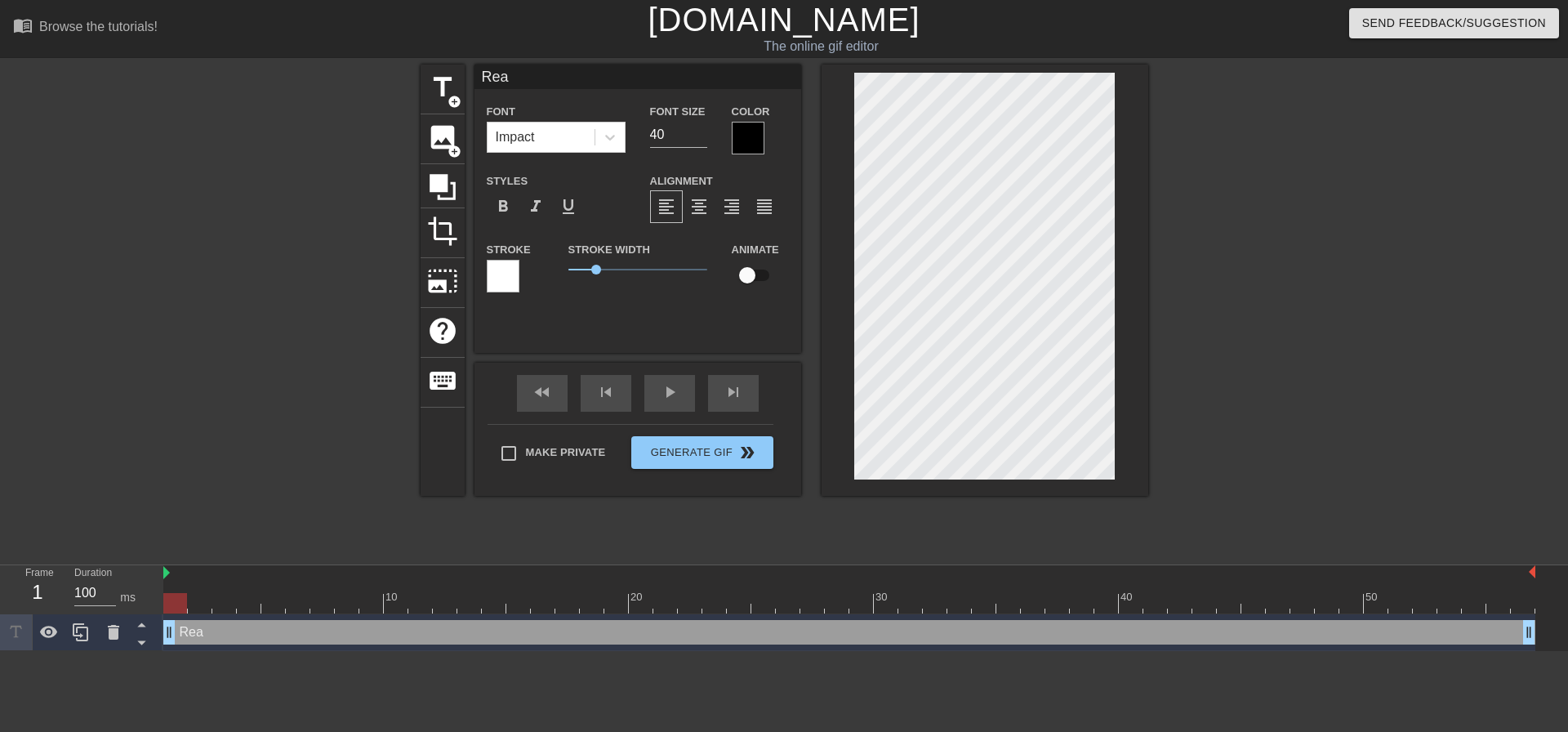
type input "Read"
type textarea "Read"
type input "Read"
type textarea "Read"
type input "Read t"
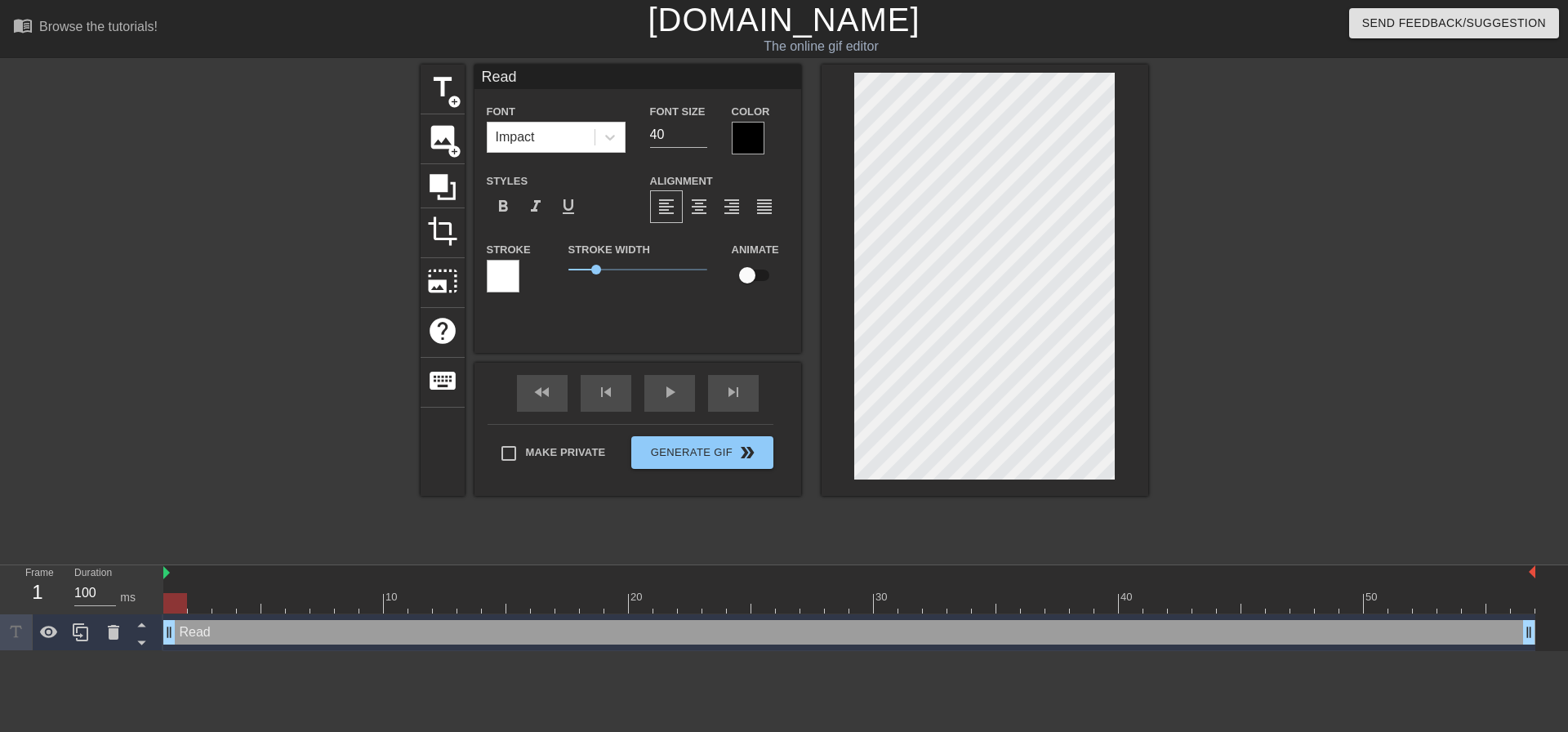
type textarea "Read t"
type input "Read th"
type textarea "Read th"
type input "Read the"
type textarea "Read the"
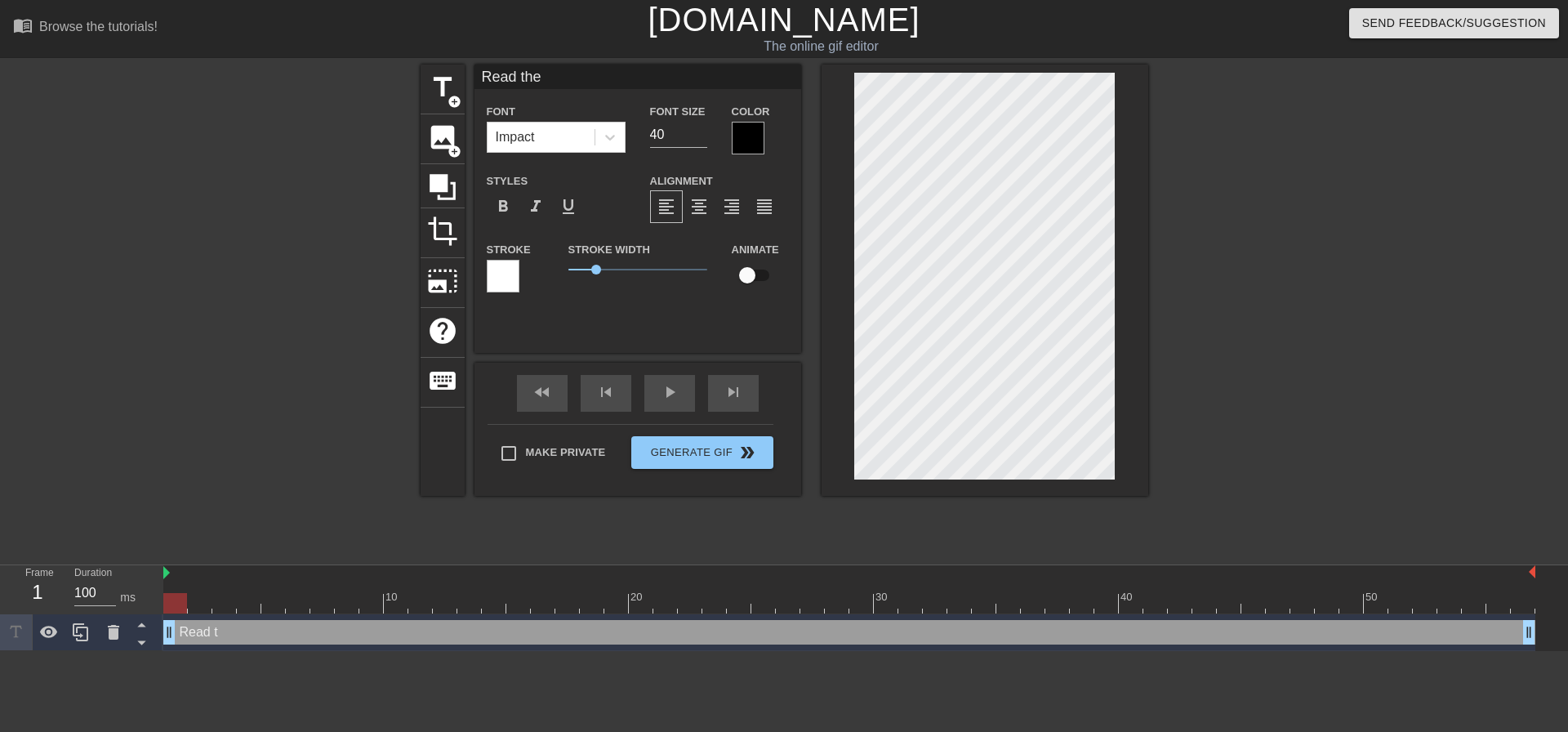
type input "Read the"
type textarea "Read the"
type input "Read the r"
type textarea "Read the r"
type input "Read the ro"
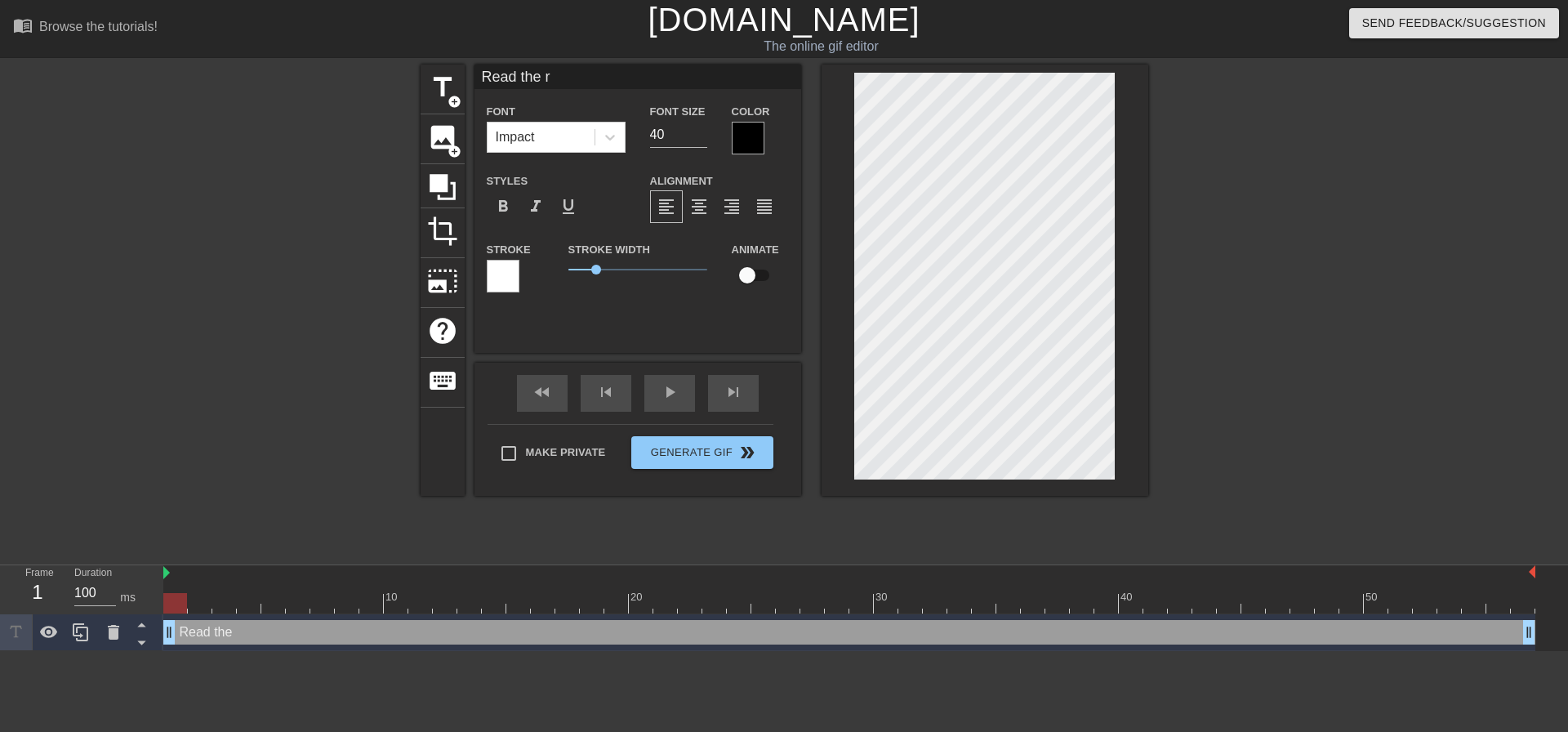
type textarea "Read the ro"
type input "Read the roo"
type textarea "Read the roo"
type input "Read the room"
type textarea "Read the room"
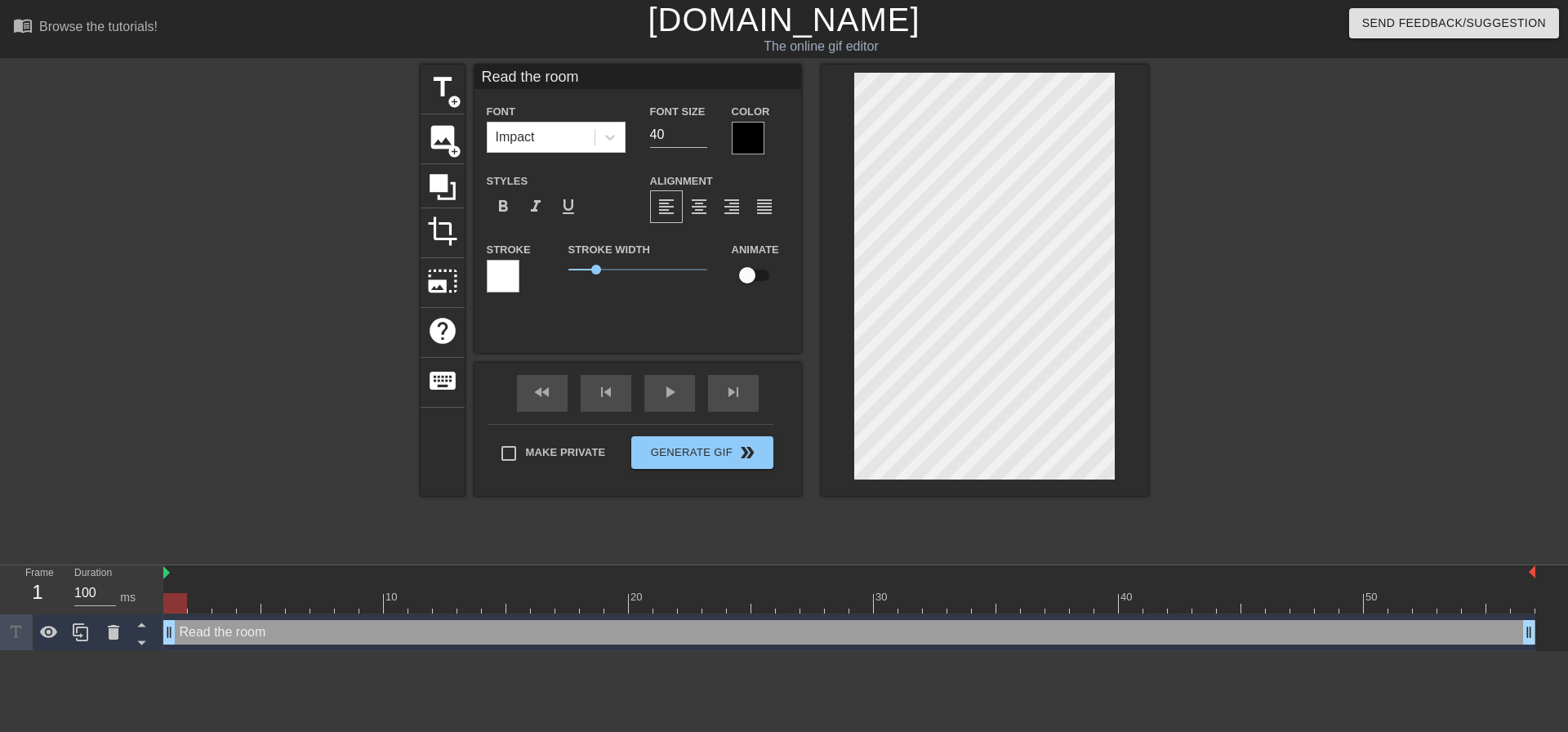
type input "Read the room,"
type textarea "Read the room,"
type input "Read the room,"
type textarea "Read the room,"
type input "Read the room, s"
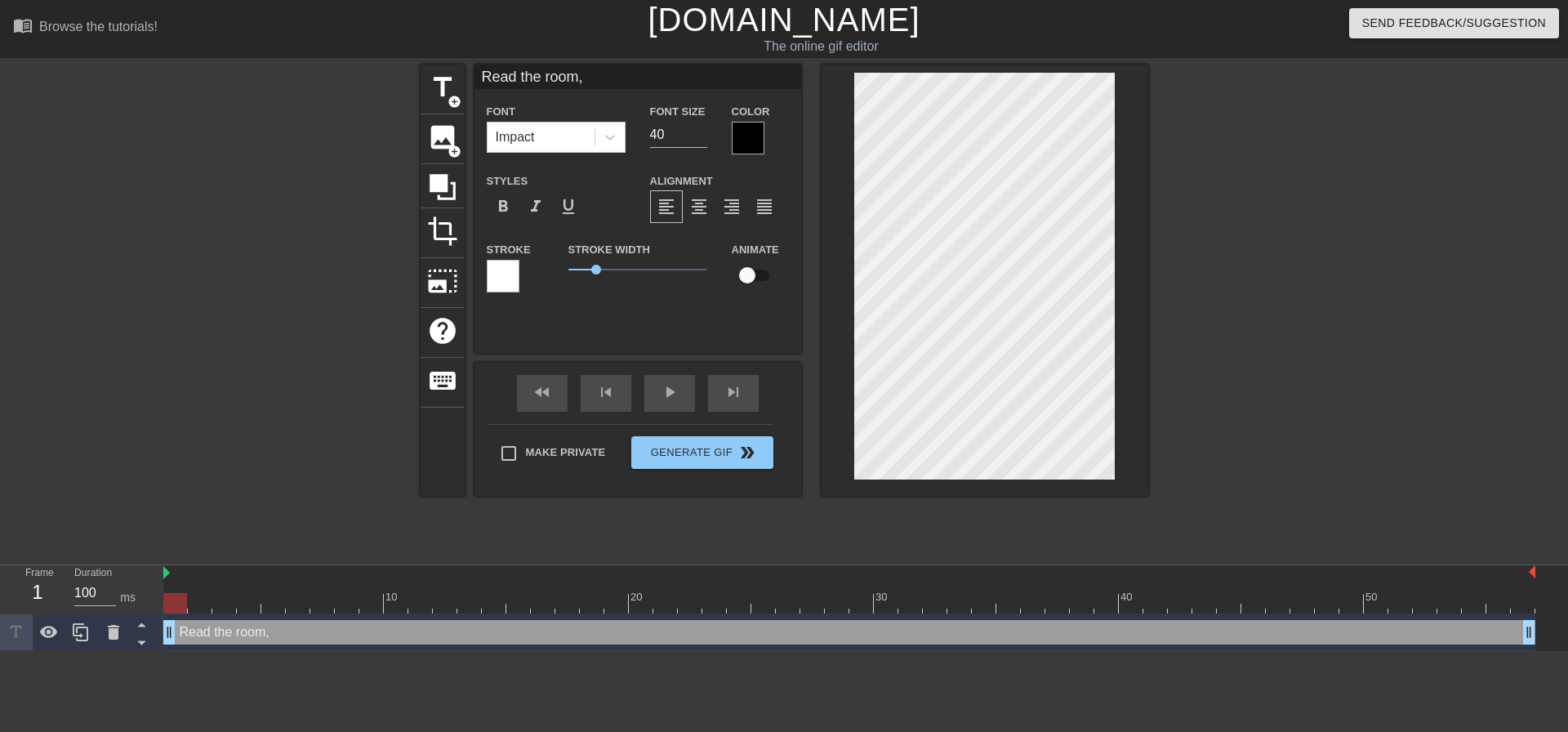
type textarea "Read the room, s"
type input "Read the room, st"
type textarea "Read the room, st"
type input "Read the room, sta"
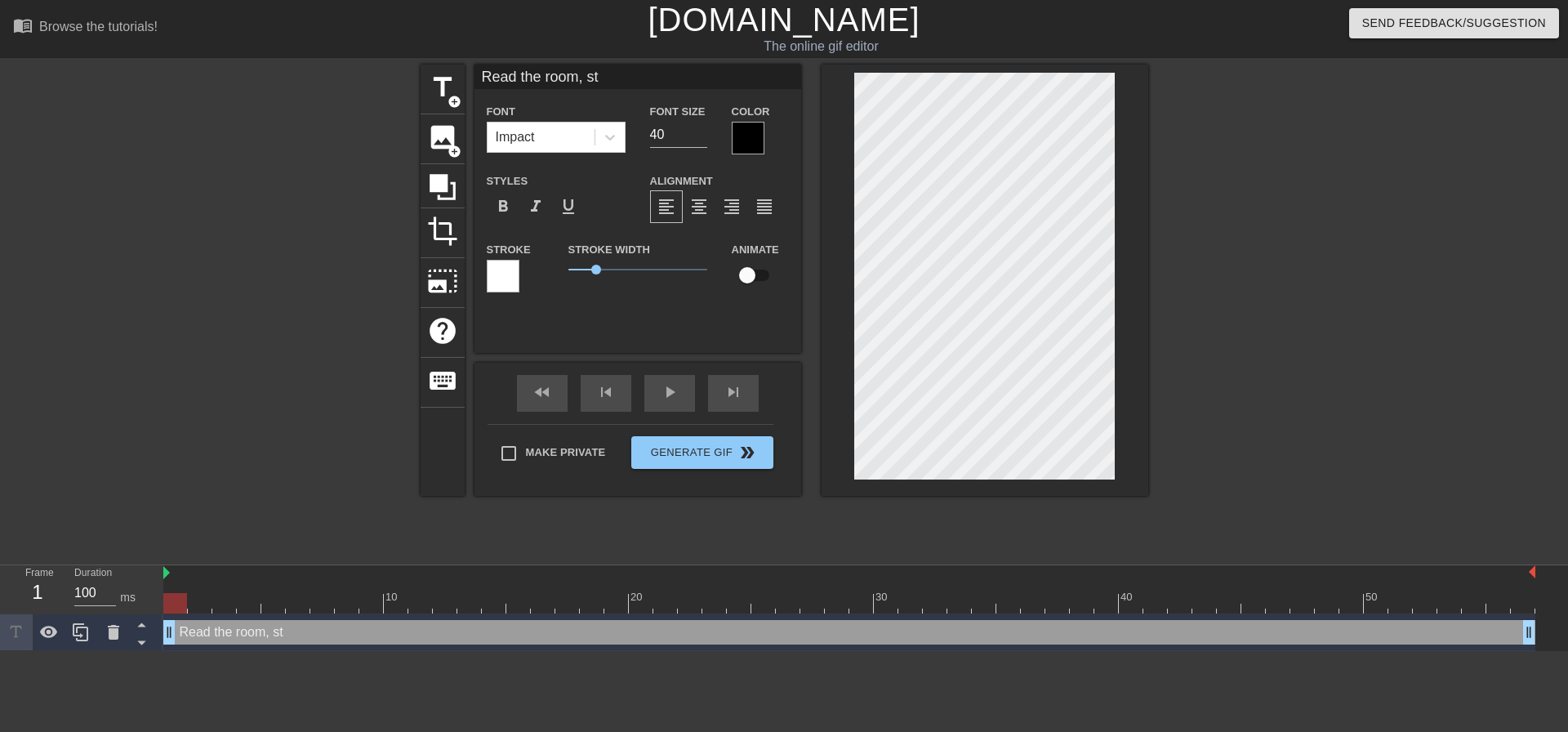
type textarea "Read the room, sta"
type input "Read the room, st"
type textarea "Read the room, st"
type input "Read the room, s"
type textarea "Read the room, s"
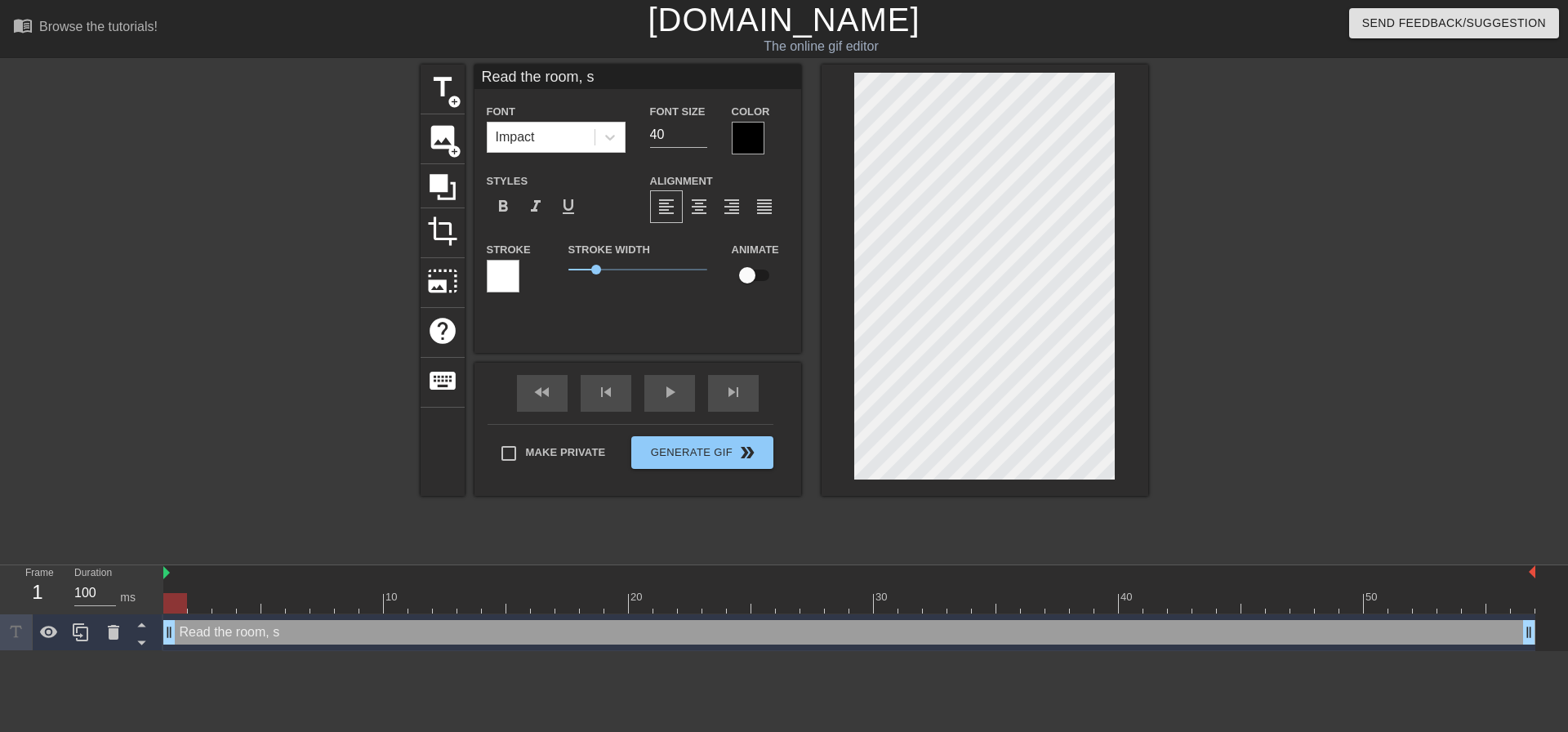
type input "Read the room,"
type textarea "Read the room,"
type input "Read the room, S"
type textarea "Read the room, S"
type input "Read the room, St"
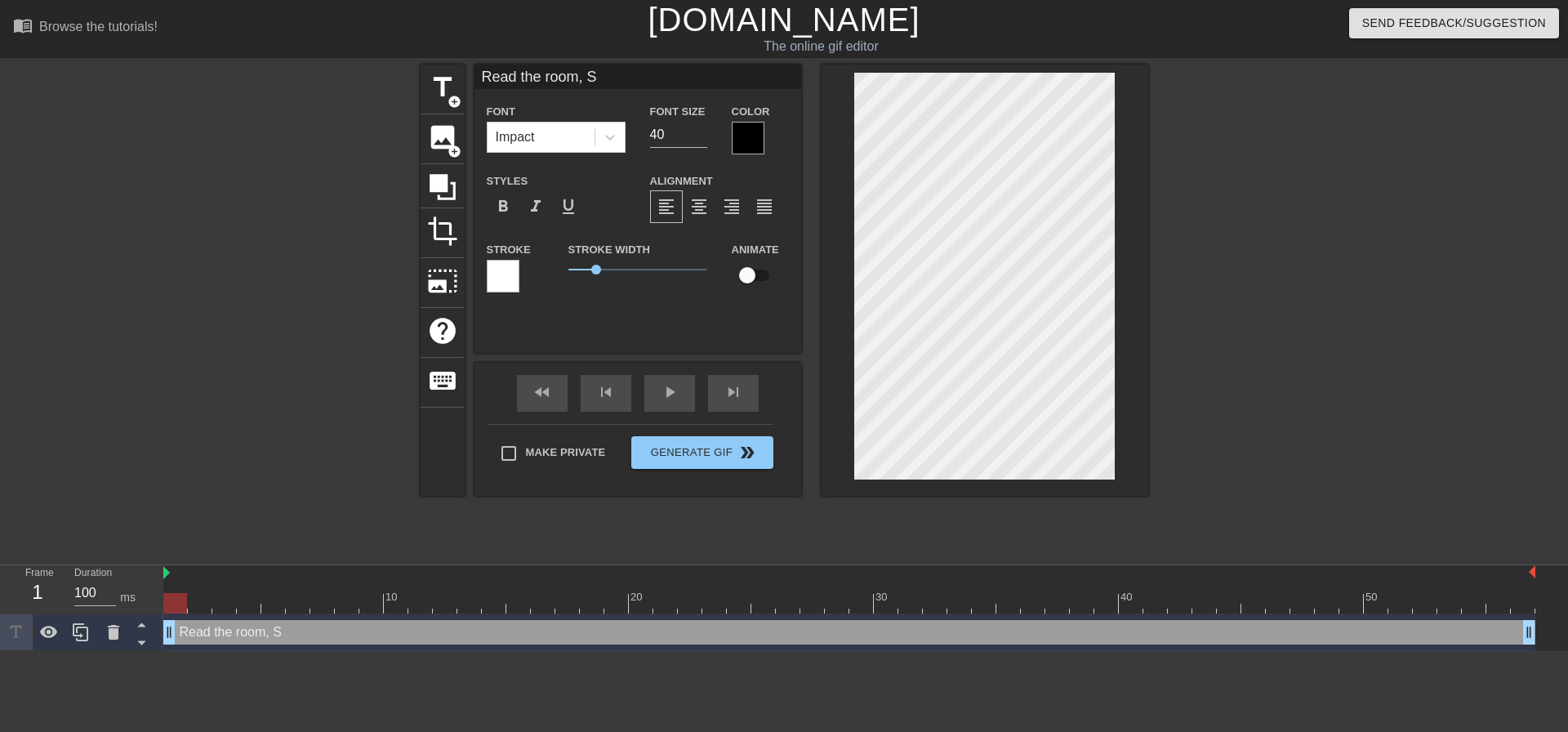
type textarea "Read the room, St"
type input "Read the room, Sta"
type textarea "Read the room, Sta"
type input "Read the room, Stac"
type textarea "Read the room, Stac"
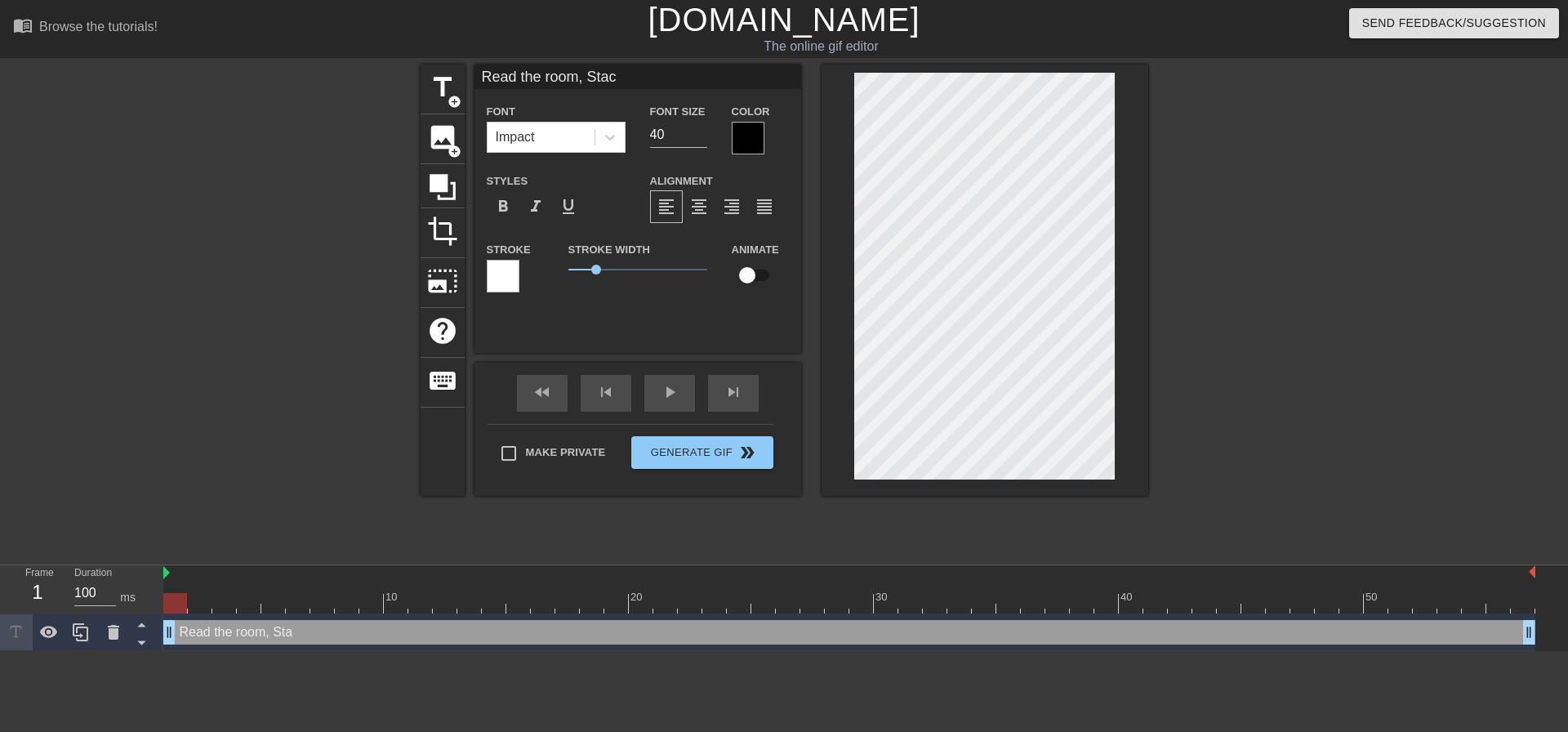
type input "Read the room, Stack"
type textarea "Read the room, Stack"
type input "Read the room, Stacks"
type textarea "Read the room, Stacks"
type input "Read the room, Stacks."
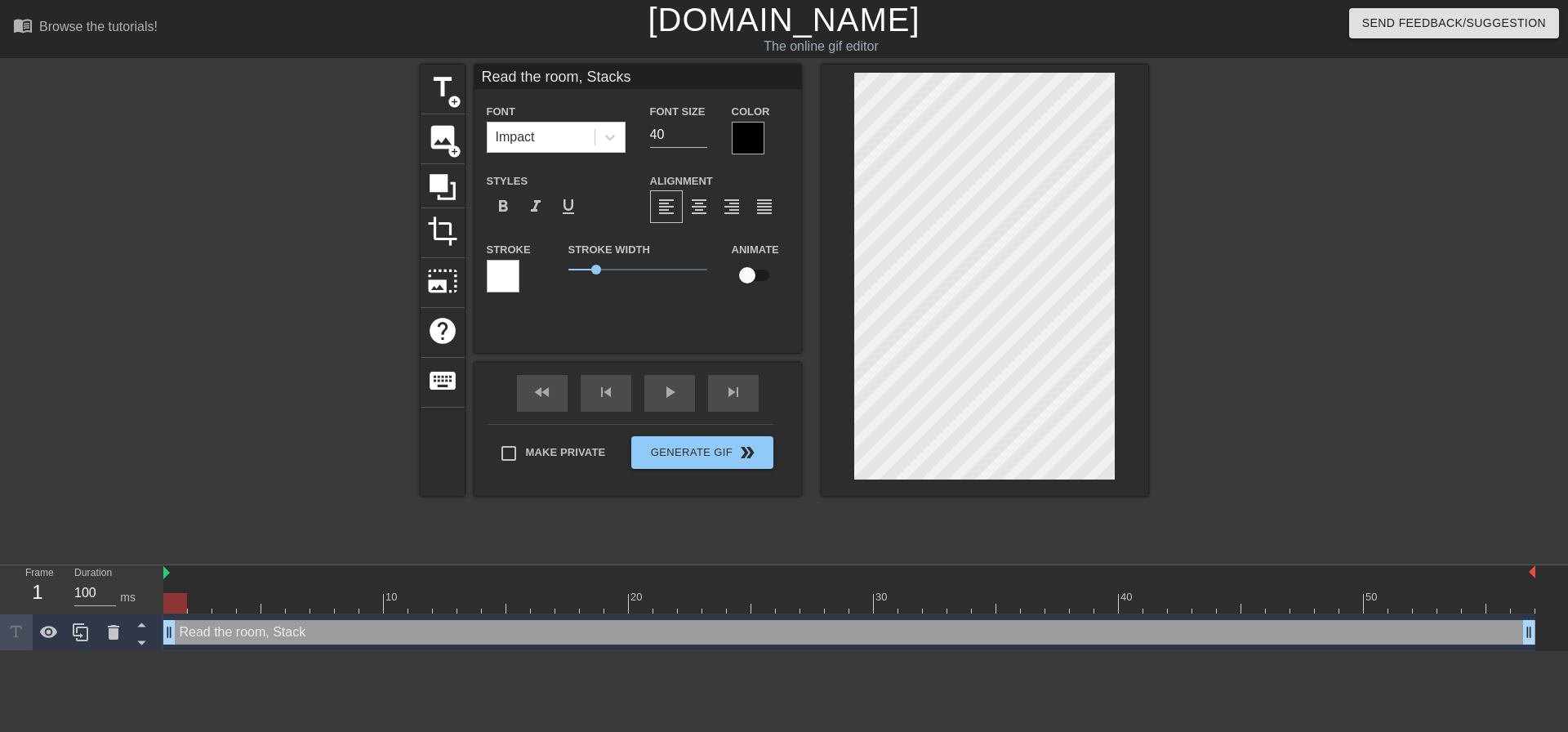
type textarea "Read the room, Stacks."
type input "Read the room, Stacks."
type textarea "Read the room, Stacks."
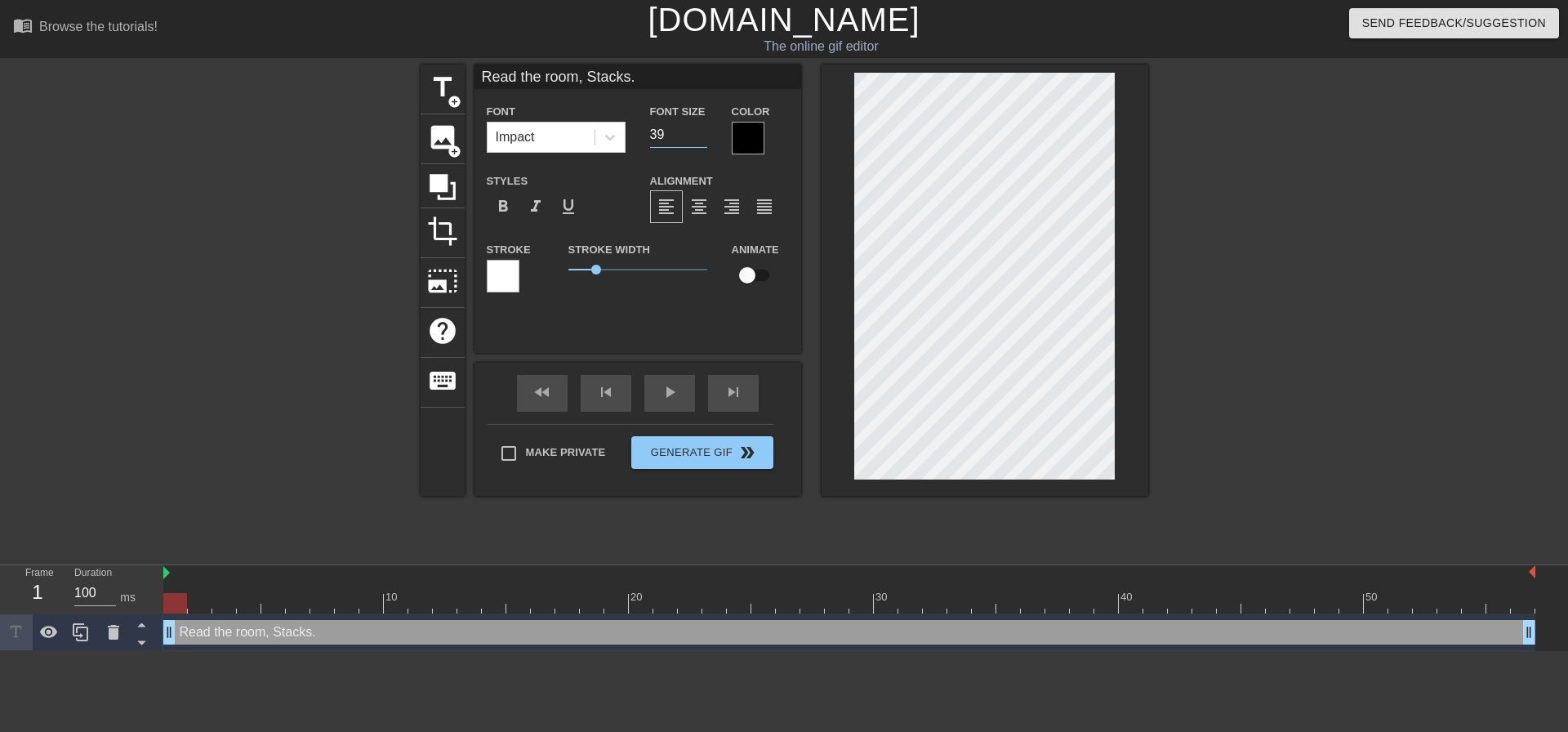
click at [703, 137] on input "39" at bounding box center [678, 134] width 57 height 26
click at [703, 137] on input "38" at bounding box center [678, 134] width 57 height 26
click at [703, 137] on input "37" at bounding box center [678, 134] width 57 height 26
click at [702, 137] on input "36" at bounding box center [678, 134] width 57 height 26
click at [702, 137] on input "35" at bounding box center [678, 134] width 57 height 26
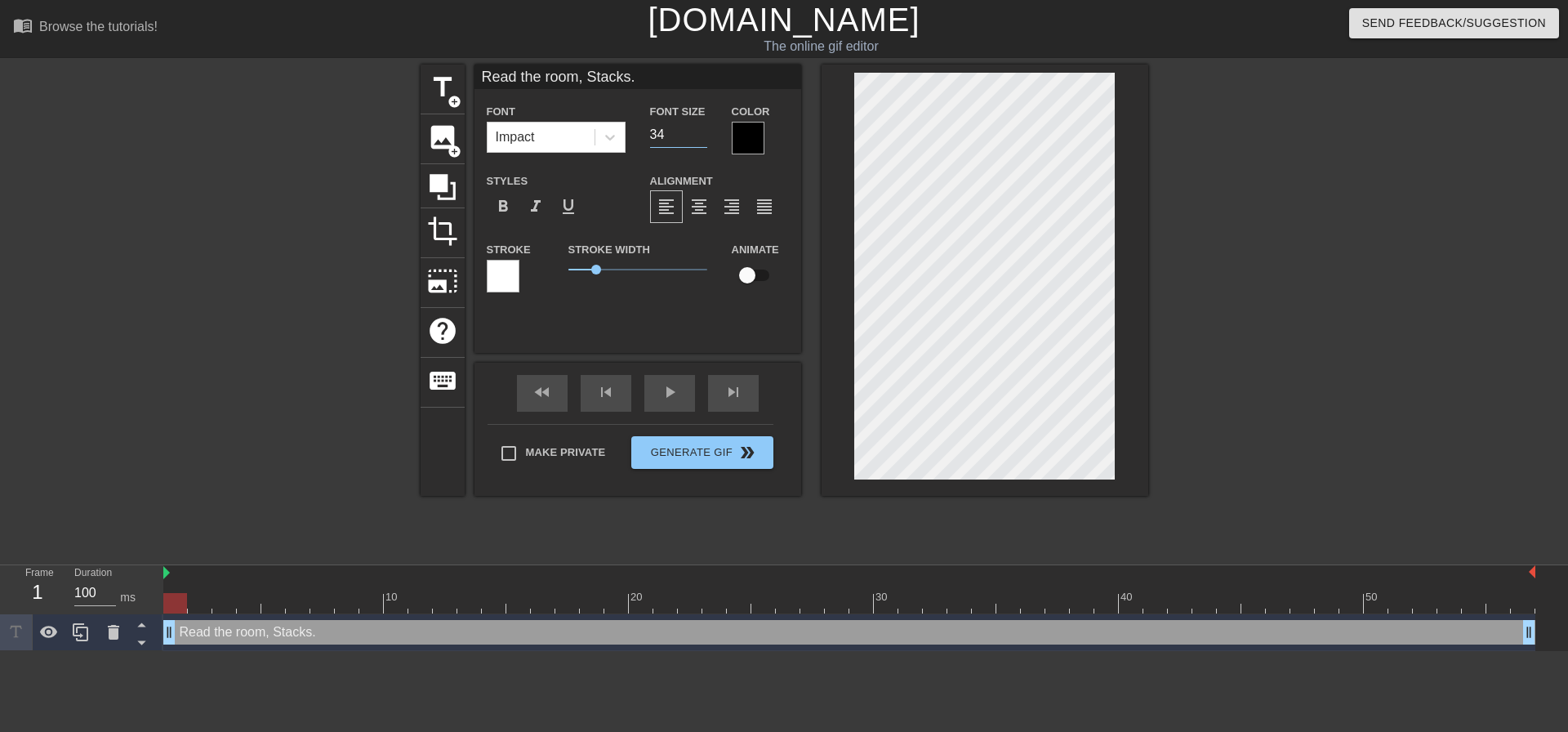
click at [702, 137] on input "34" at bounding box center [678, 134] width 57 height 26
click at [702, 137] on input "33" at bounding box center [678, 134] width 57 height 26
click at [702, 137] on input "32" at bounding box center [678, 134] width 57 height 26
click at [681, 144] on input "32" at bounding box center [678, 134] width 57 height 26
click at [703, 135] on input "31" at bounding box center [678, 134] width 57 height 26
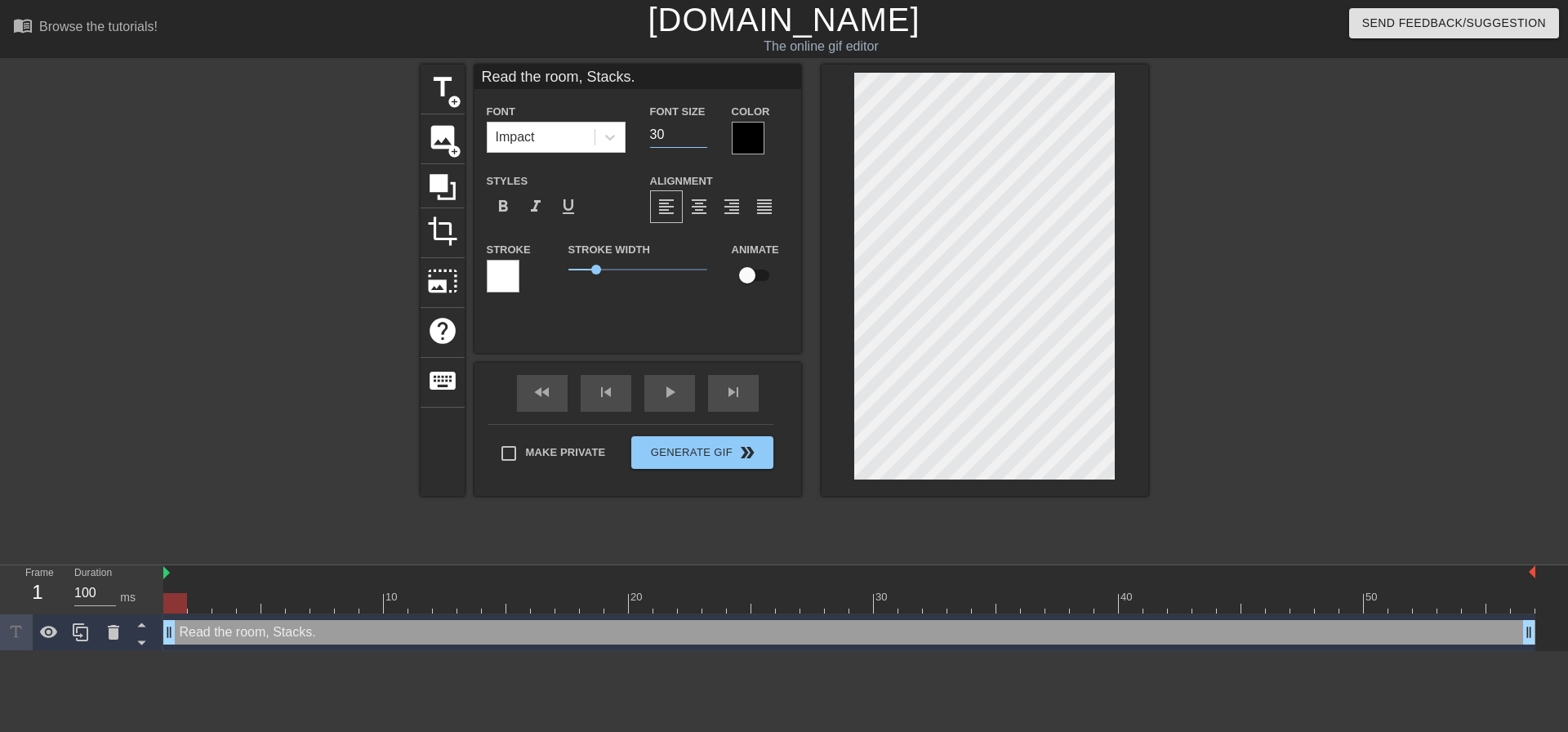
click at [703, 135] on input "30" at bounding box center [678, 134] width 57 height 26
click at [703, 135] on input "29" at bounding box center [678, 134] width 57 height 26
type input "28"
click at [703, 135] on input "28" at bounding box center [678, 134] width 57 height 26
click at [440, 79] on span "title" at bounding box center [443, 88] width 31 height 31
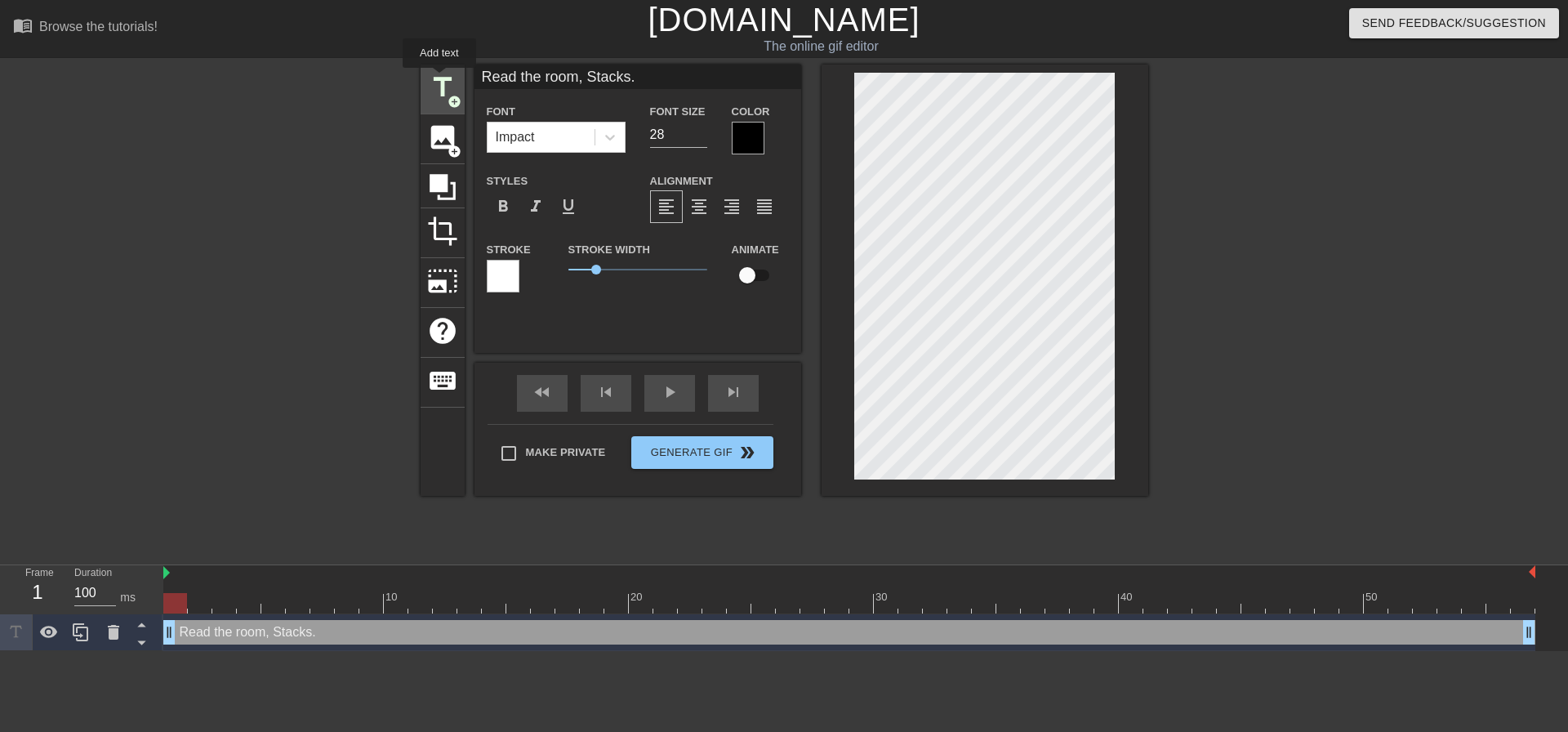
type input "New text 1"
type input "40"
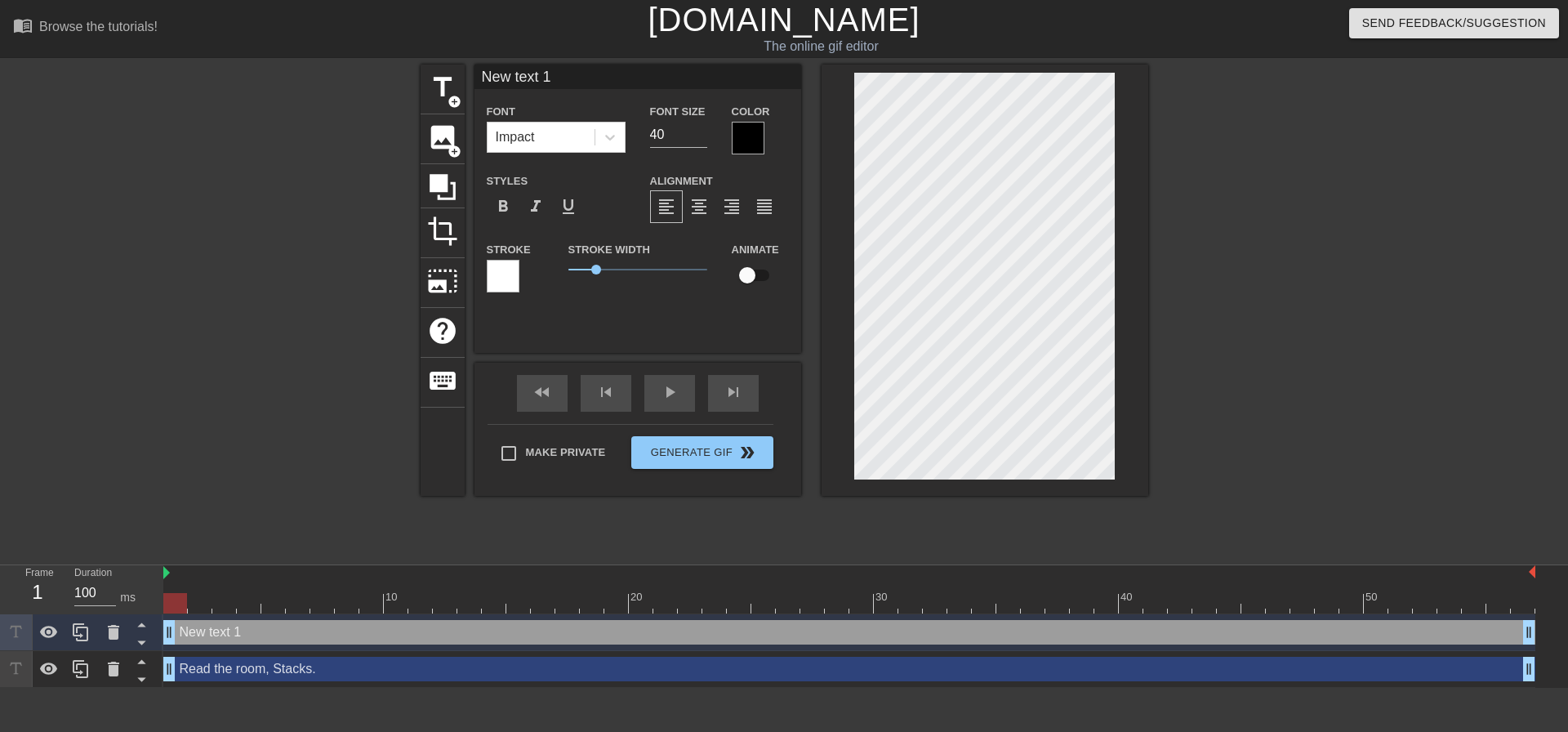
type input "Read the room, Stacks."
type input "28"
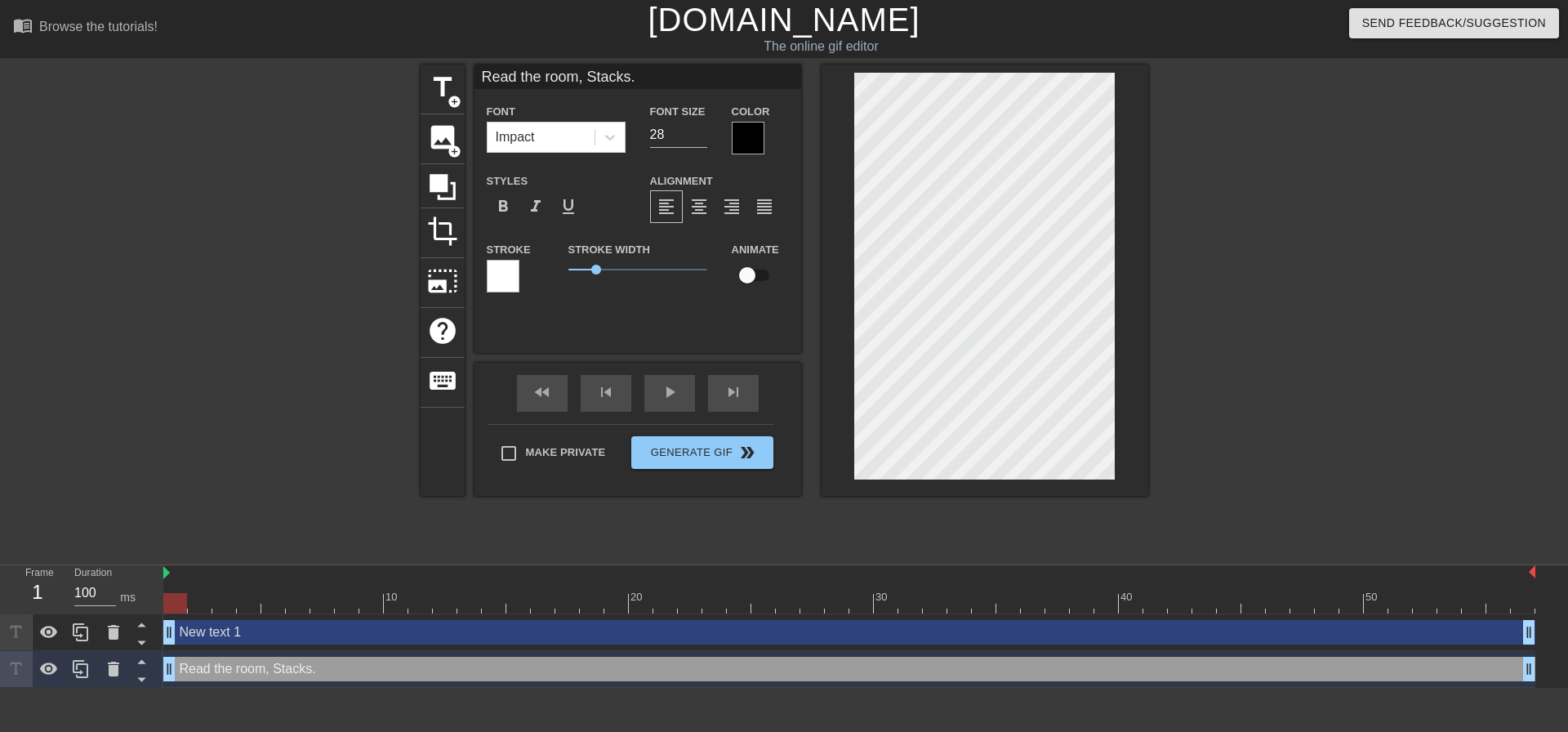
type input "New text 1"
type input "40"
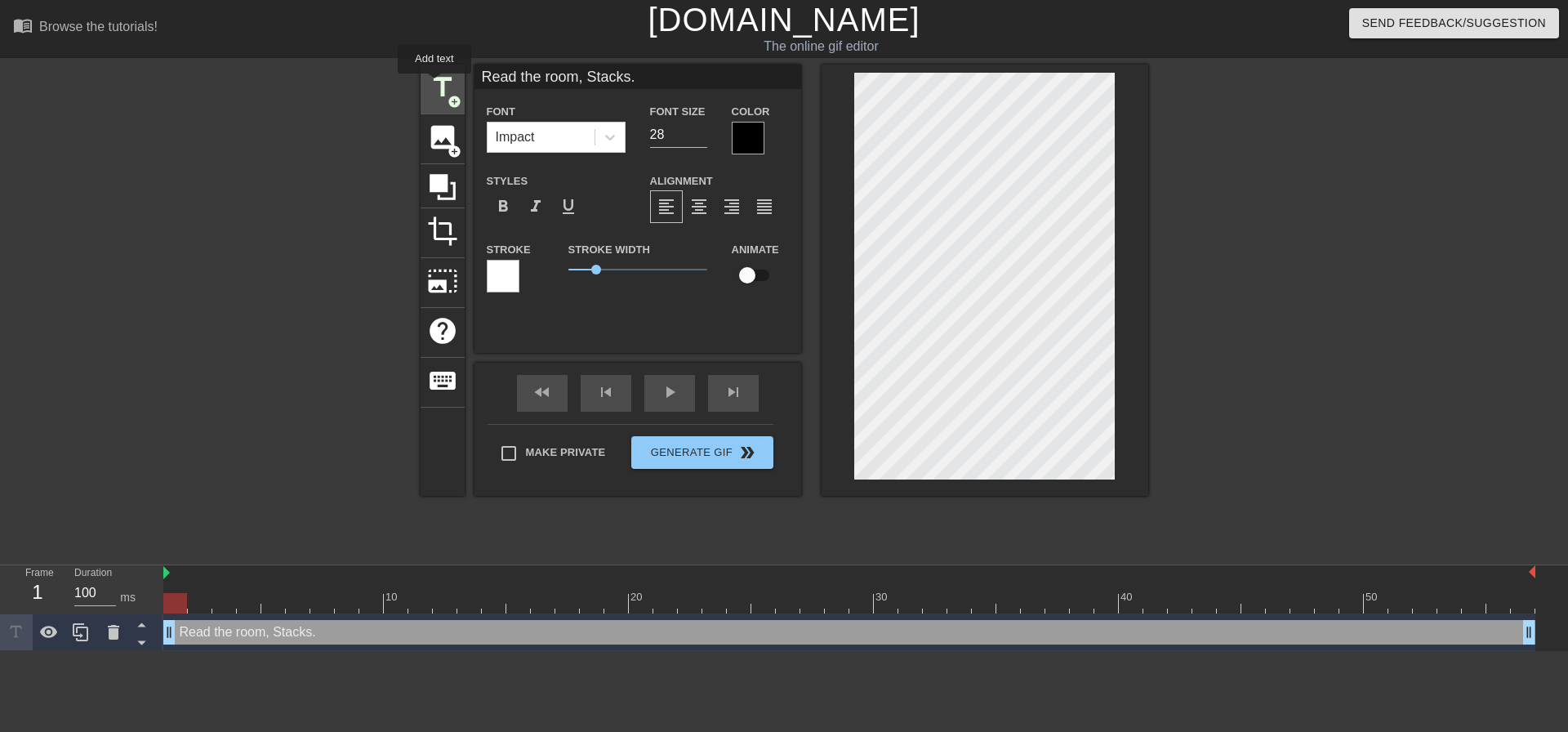
click at [434, 74] on span "title" at bounding box center [443, 88] width 31 height 31
type input "New text 2"
type input "40"
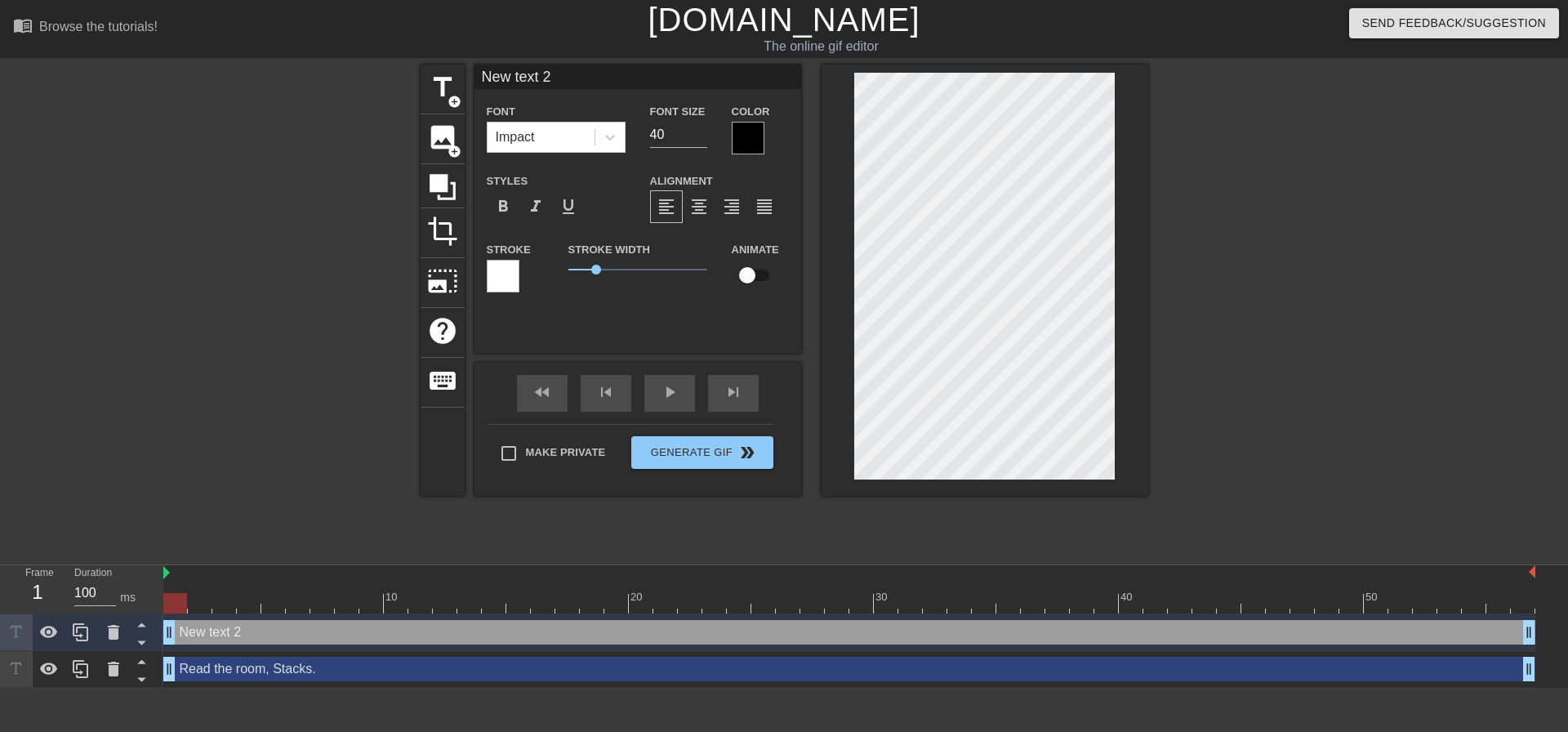
type input "New txt 2"
type textarea "New txt 2"
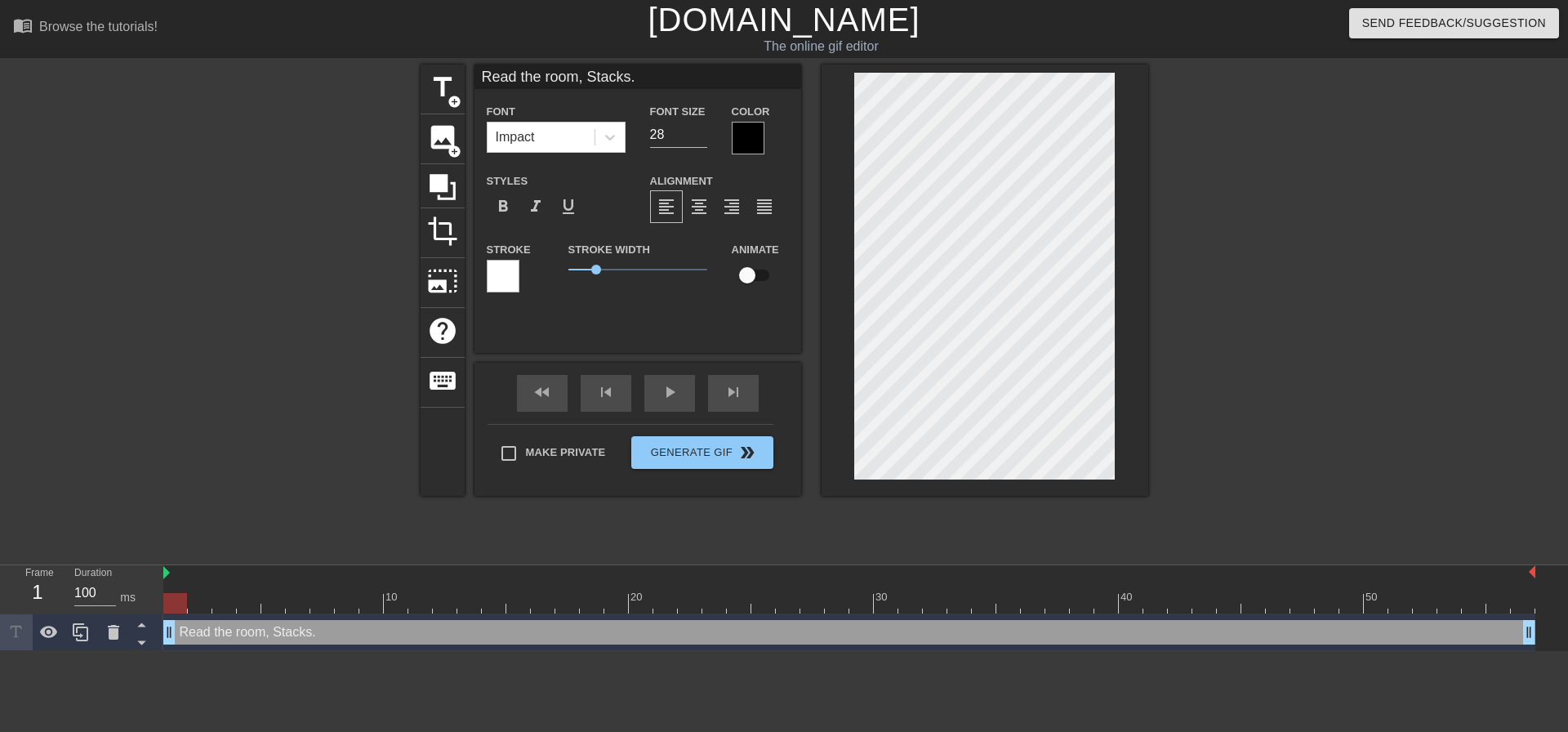
scroll to position [2, 3]
type input "ORead the room, Stacks."
type textarea "ORead the room, Stacks."
type input "OMRead the room, Stacks."
type textarea "OMRead the room, Stacks."
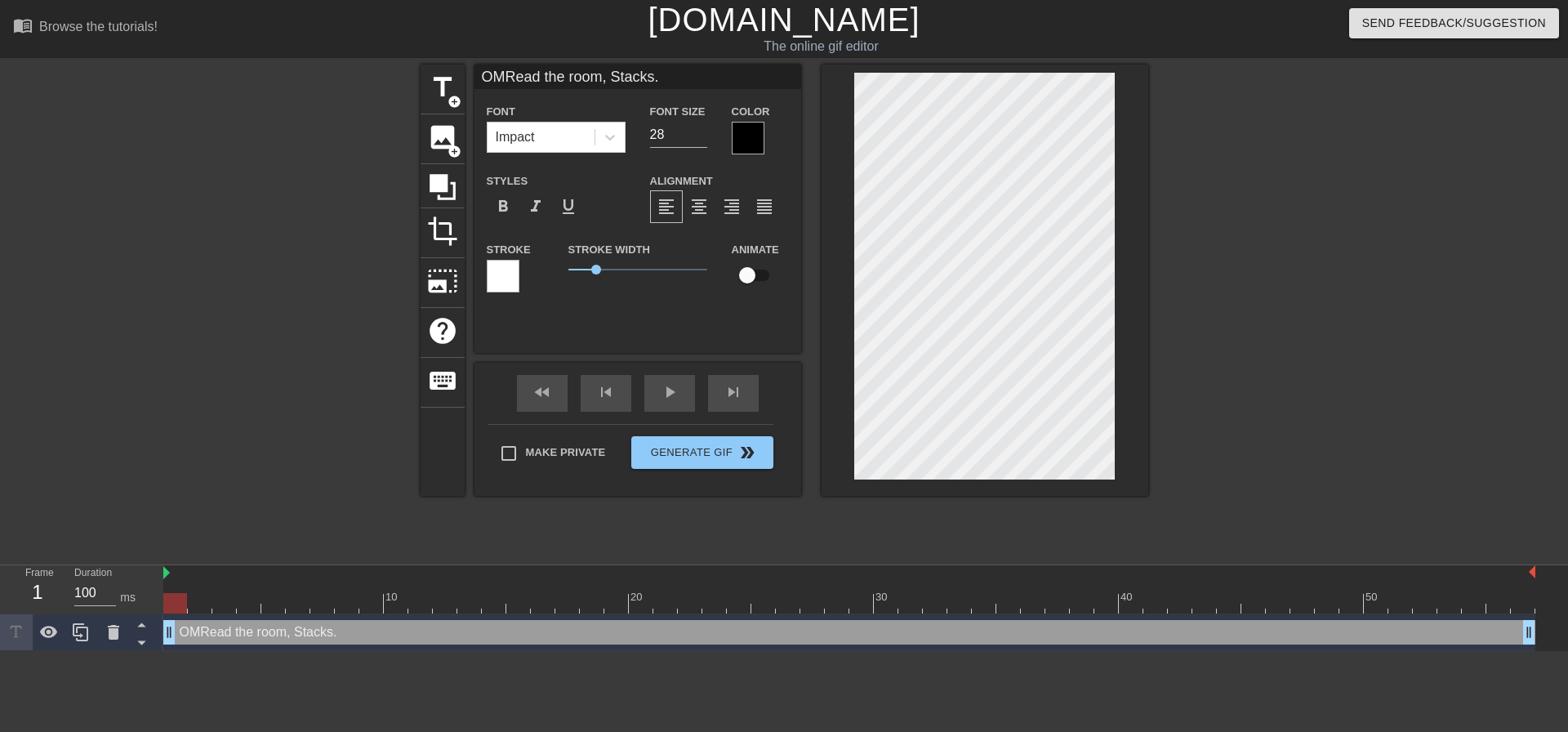
type input "OMGRead the room, Stacks."
type textarea "OMGRead the room, Stacks."
type input "OMG,Read the room, Stacks."
type textarea "OMG,Read the room, Stacks."
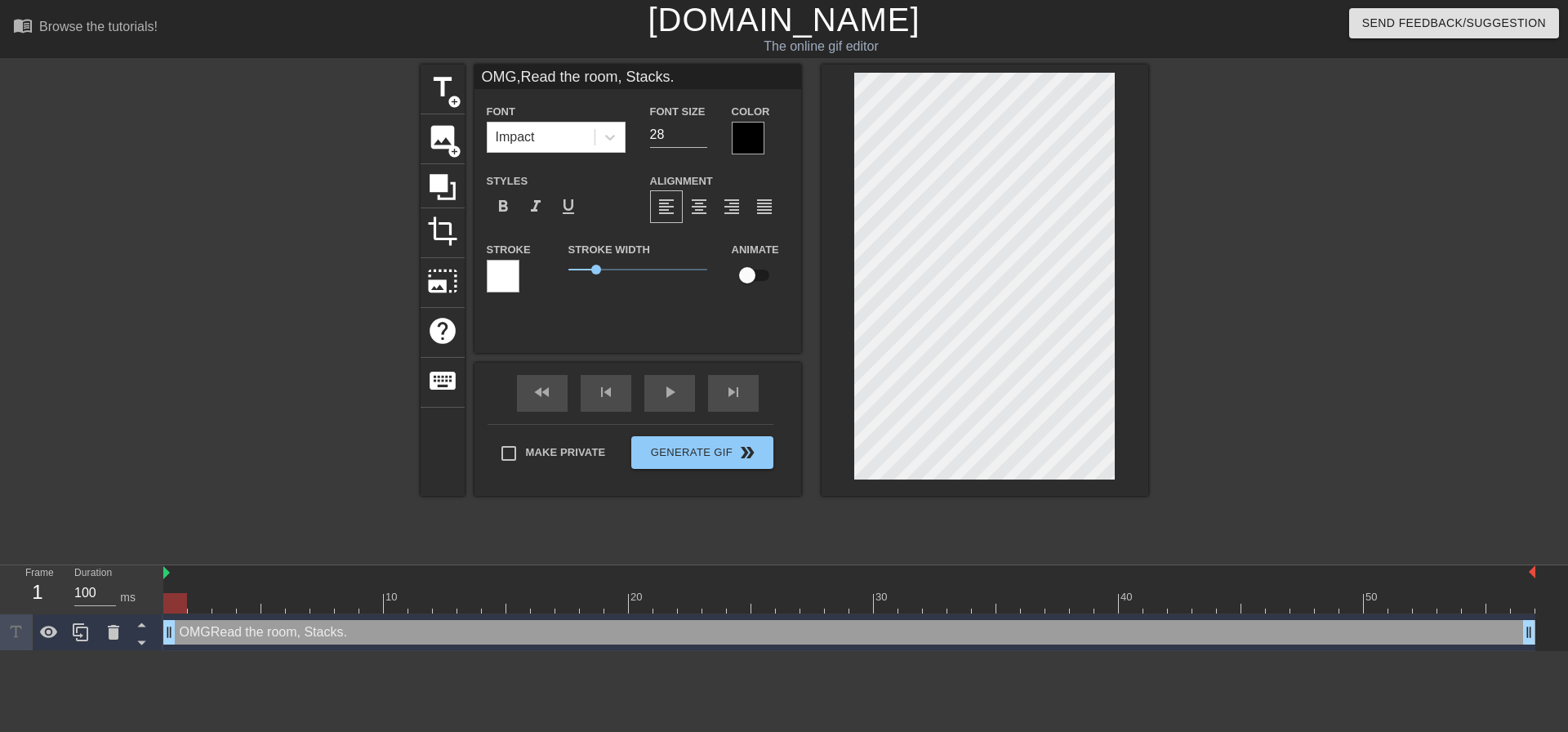
type input "OMG, Read the room, Stacks."
type textarea "OMG, Read the room, Stacks."
type input "OMG,Read the room, Stacks."
type textarea "OMG,Read the room, Stacks."
type input "OMGRead the room, Stacks."
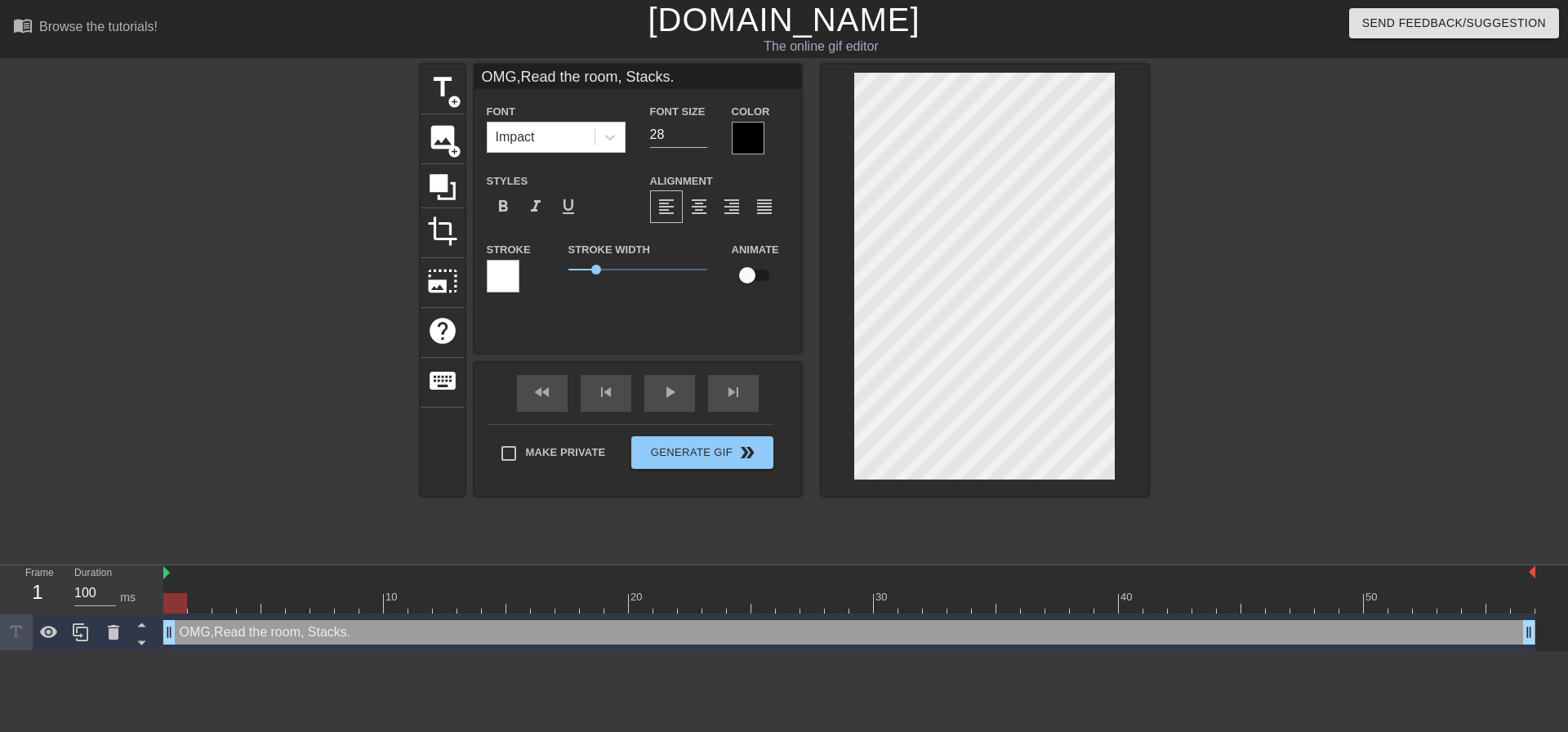
type textarea "OMGRead the room, Stacks."
type input "OMG Read the room, Stacks."
type textarea "OMG Read the room, Stacks."
type input "OMG ead the room, Stacks."
type textarea "OMG ead the room, Stacks."
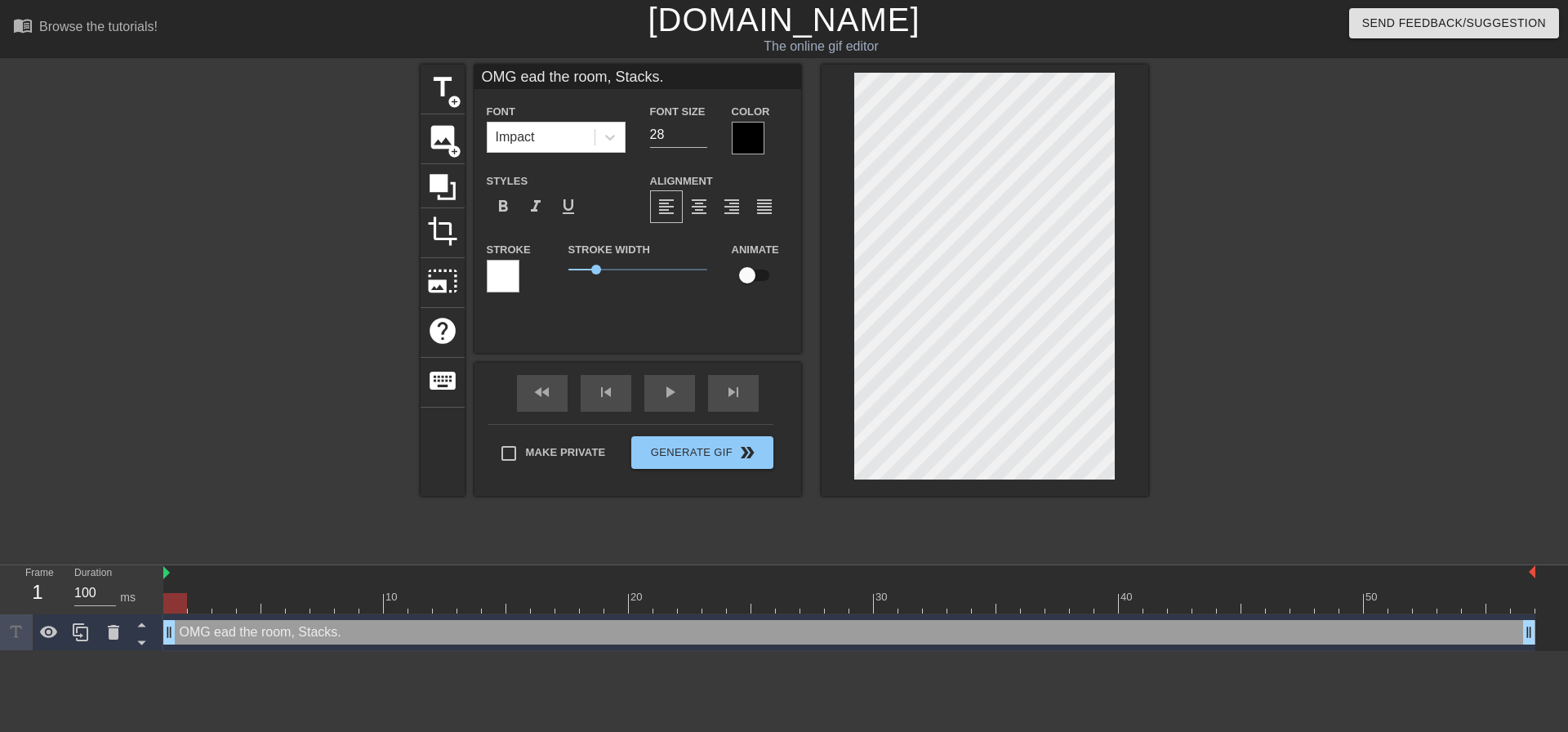
type input "OMG read the room, Stacks."
type textarea "OMG read the room, Stacks."
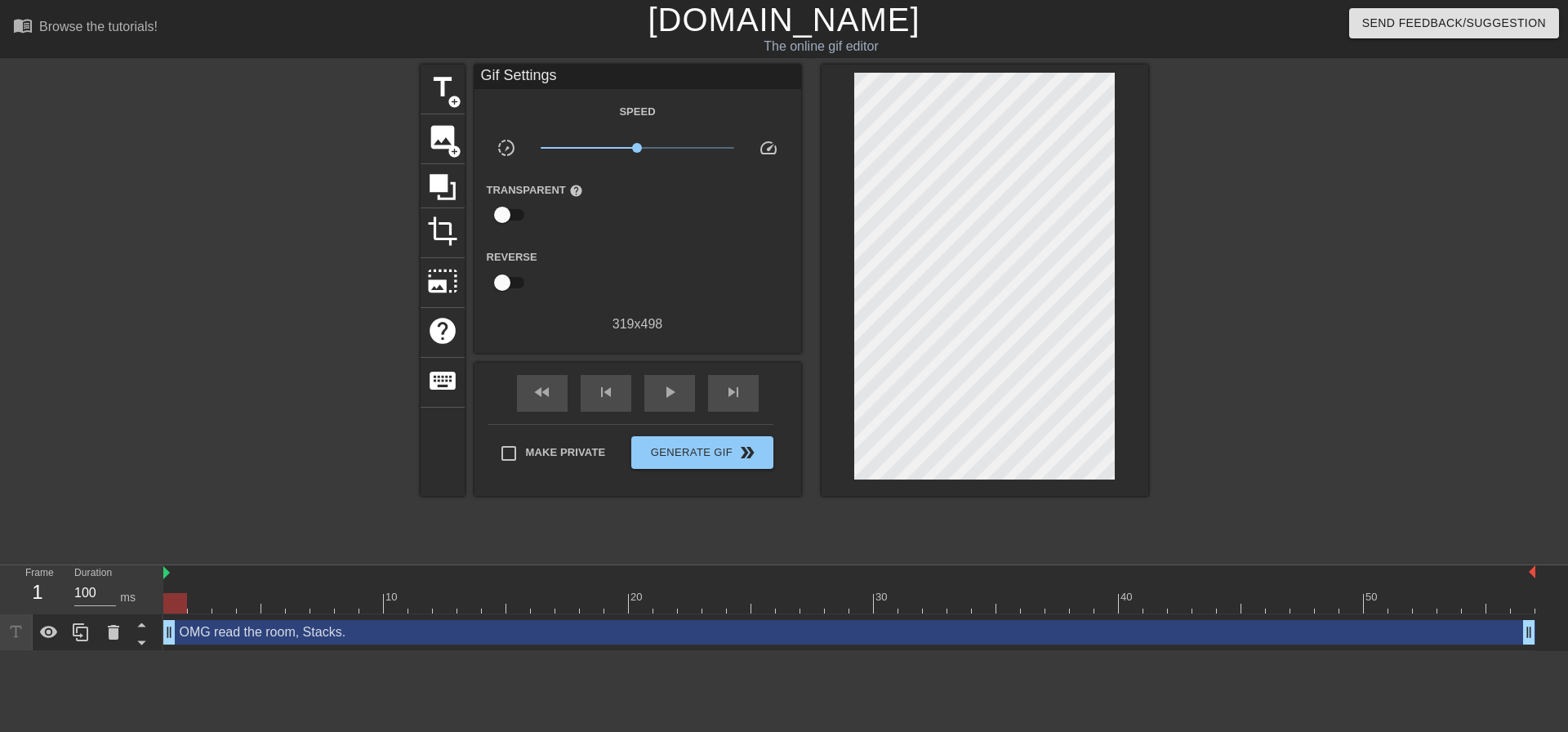
click at [1243, 397] on div at bounding box center [1291, 310] width 245 height 491
drag, startPoint x: 170, startPoint y: 643, endPoint x: -15, endPoint y: 633, distance: 185.3
click at [0, 633] on html "menu_book Browse the tutorials! [DOMAIN_NAME] The online gif editor Send Feedba…" at bounding box center [784, 325] width 1568 height 651
click at [691, 457] on span "Generate Gif double_arrow" at bounding box center [702, 453] width 128 height 19
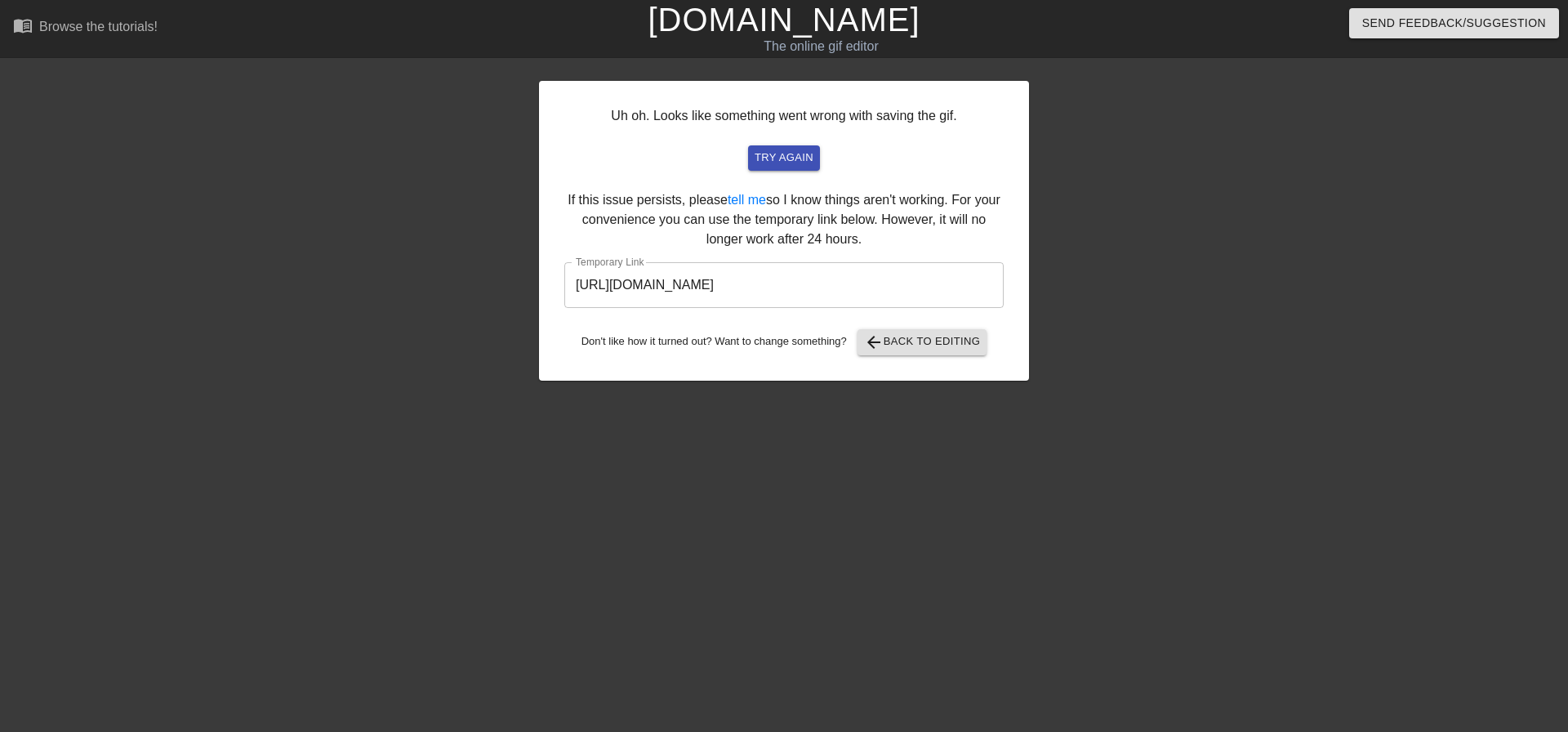
click at [913, 283] on input "[URL][DOMAIN_NAME]" at bounding box center [784, 284] width 440 height 46
drag, startPoint x: 914, startPoint y: 284, endPoint x: 544, endPoint y: 278, distance: 370.0
click at [544, 278] on div "Uh oh. Looks like something went wrong with saving the gif. try again If this i…" at bounding box center [784, 231] width 491 height 300
